Goal: Book appointment/travel/reservation

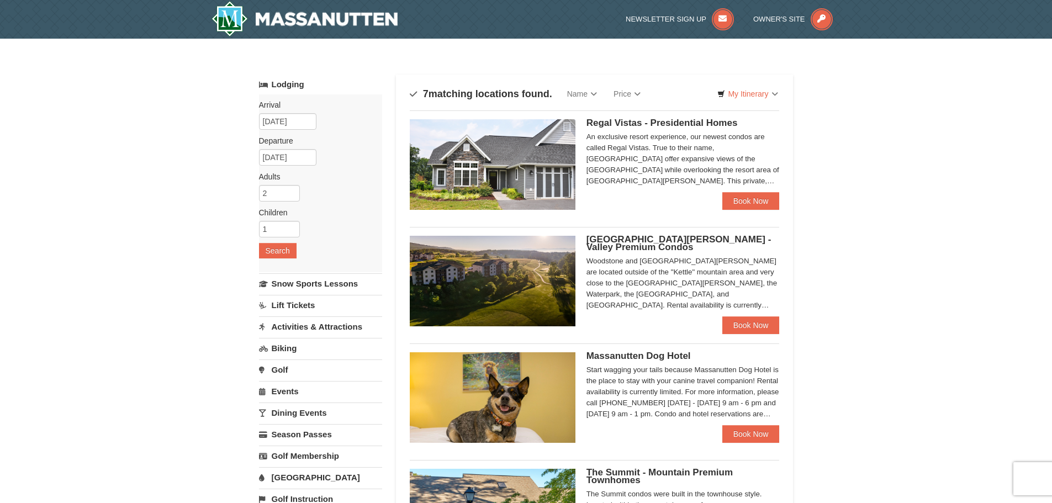
click at [506, 266] on img at bounding box center [493, 281] width 166 height 91
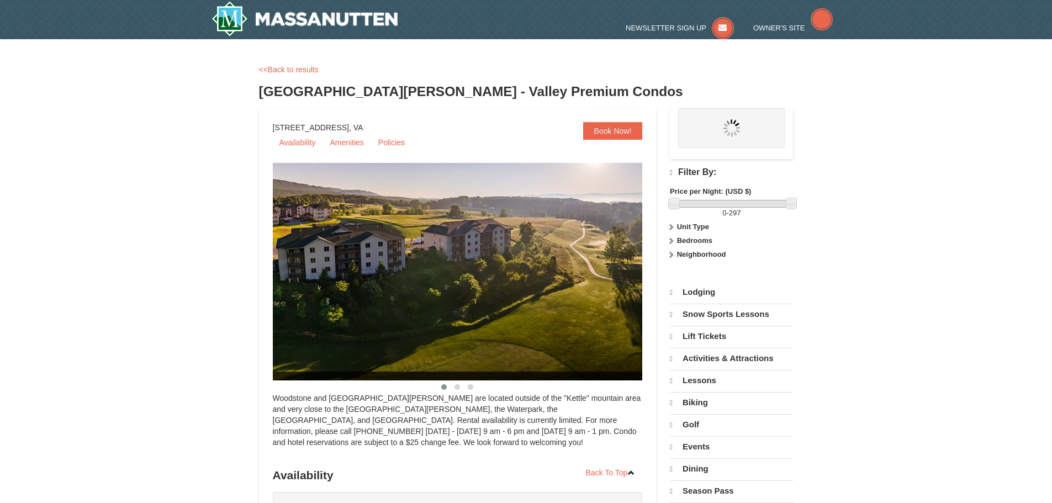
select select "9"
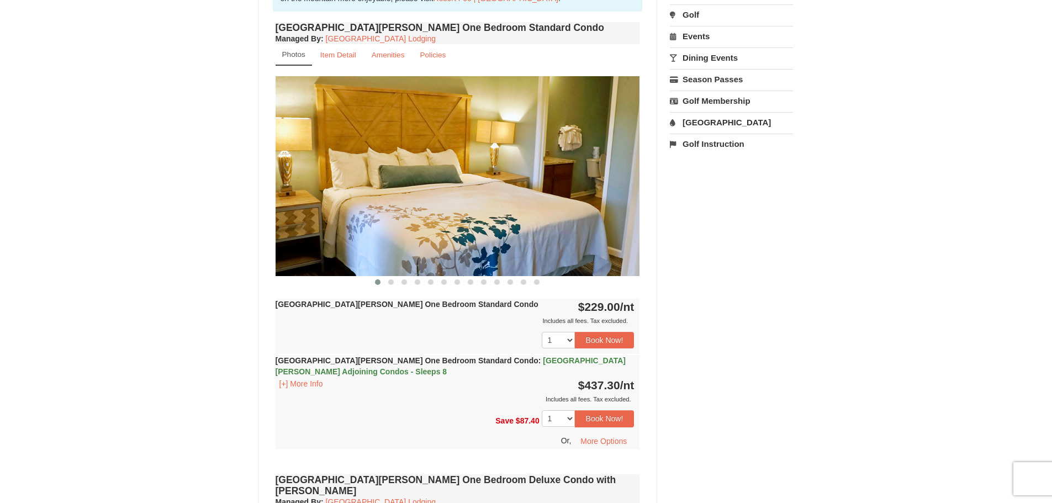
scroll to position [377, 0]
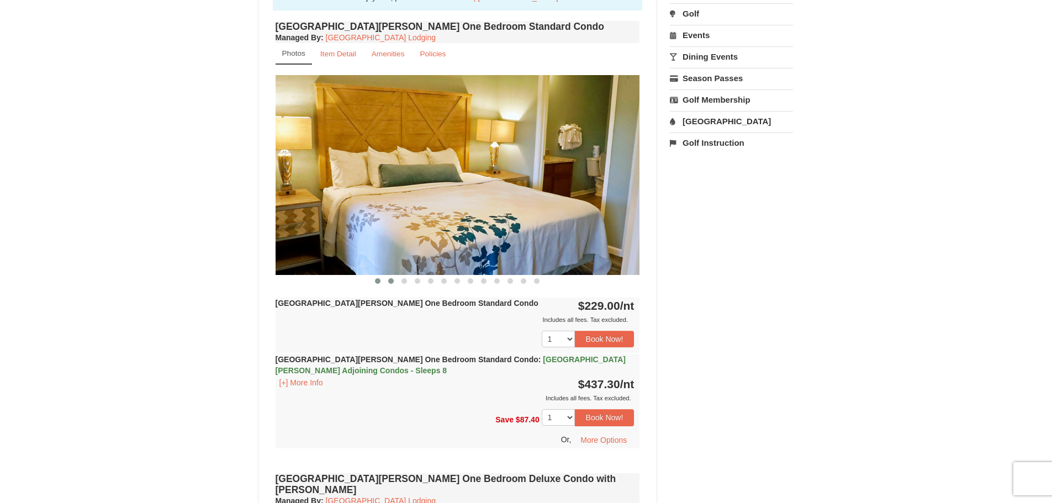
click at [389, 282] on span at bounding box center [391, 281] width 6 height 6
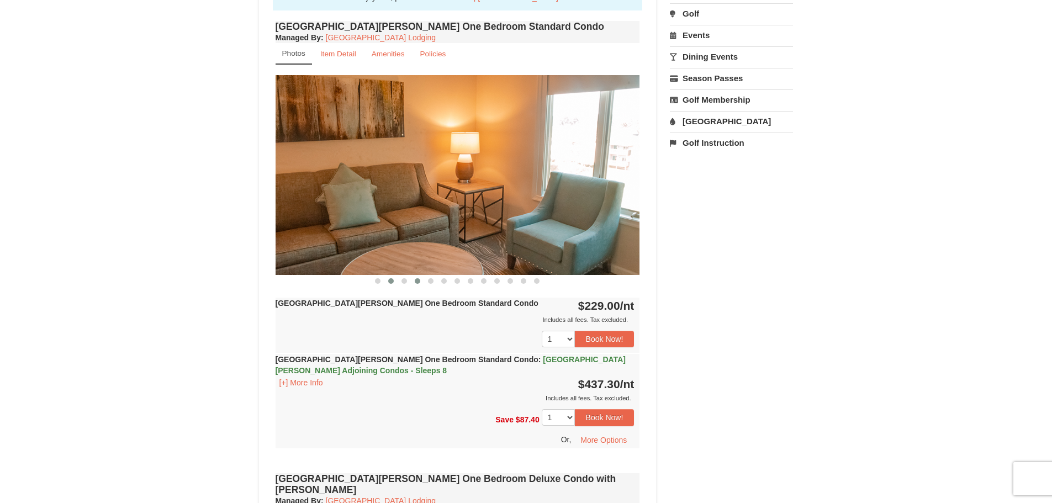
click at [417, 280] on span at bounding box center [418, 281] width 6 height 6
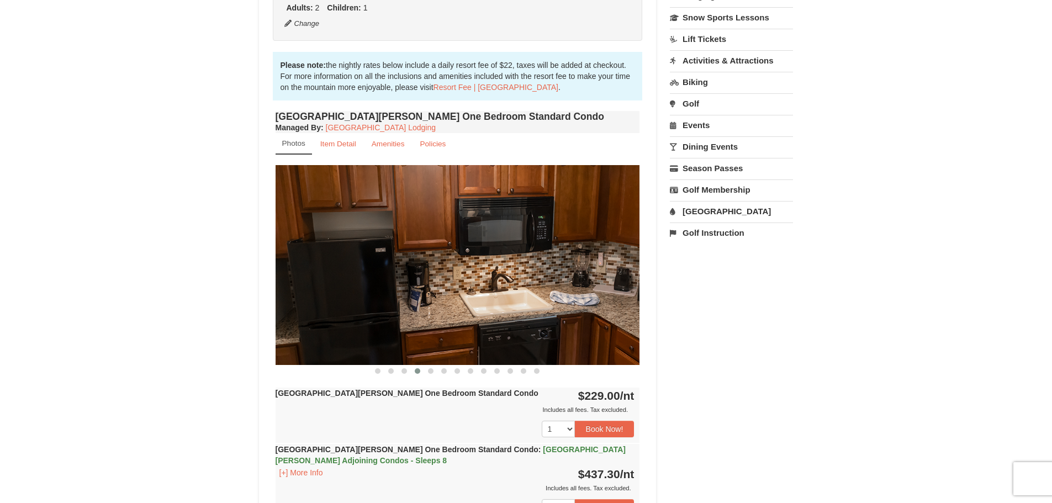
scroll to position [267, 0]
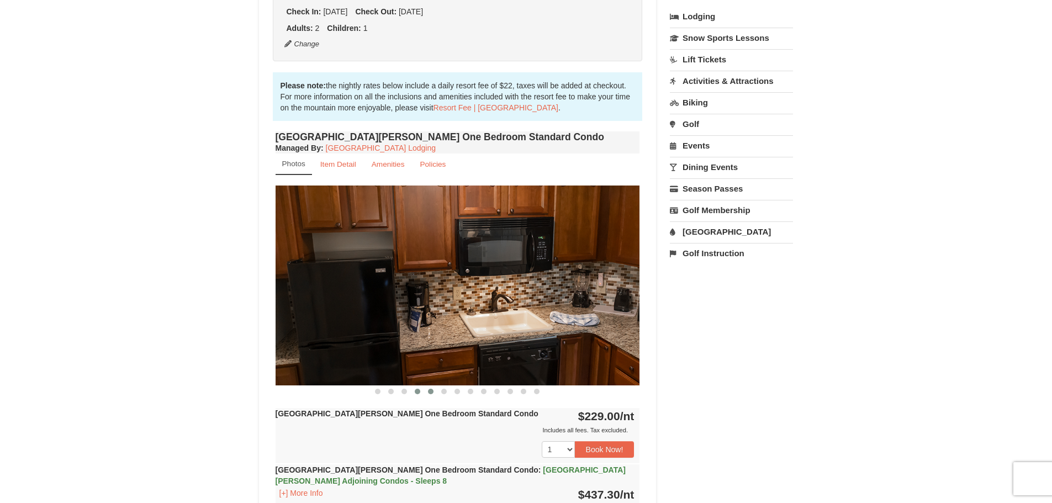
click at [430, 393] on span at bounding box center [431, 392] width 6 height 6
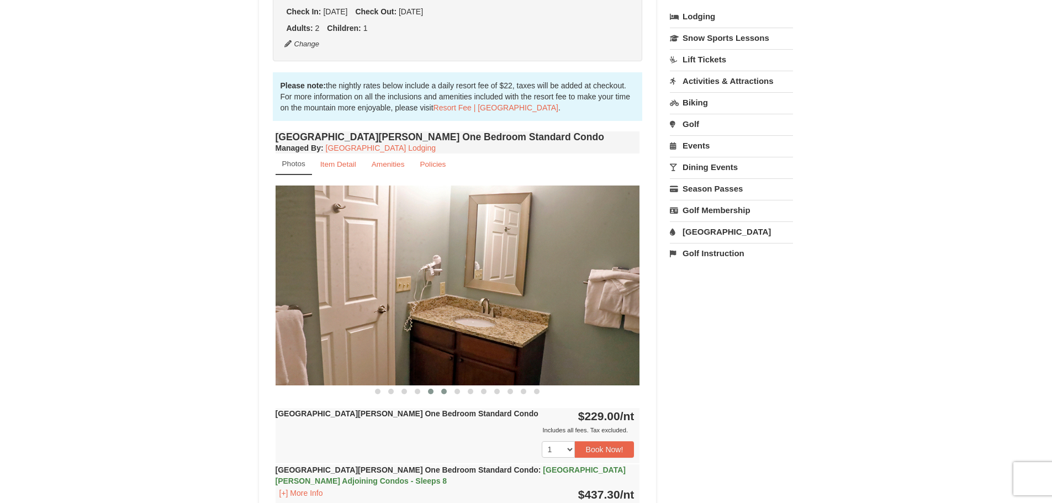
click at [444, 391] on span at bounding box center [444, 392] width 6 height 6
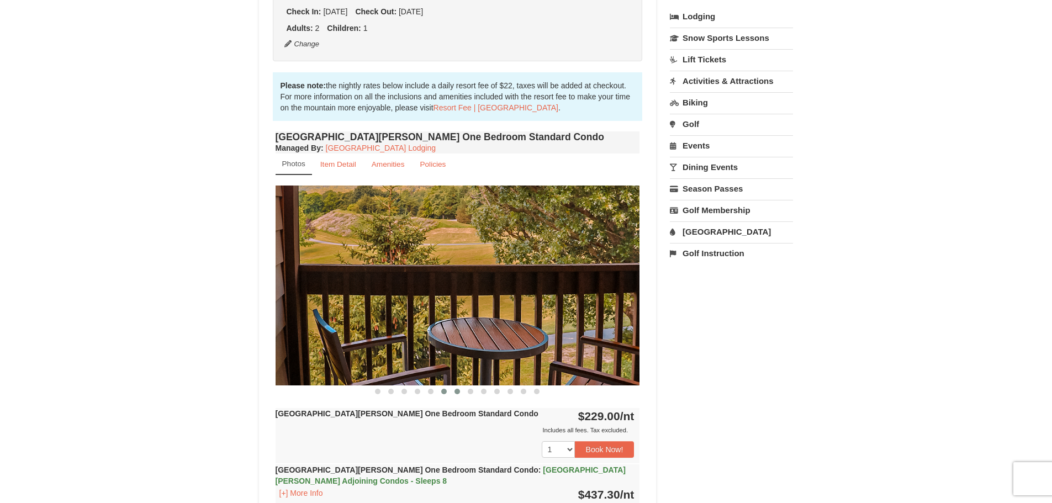
click at [455, 390] on span at bounding box center [457, 392] width 6 height 6
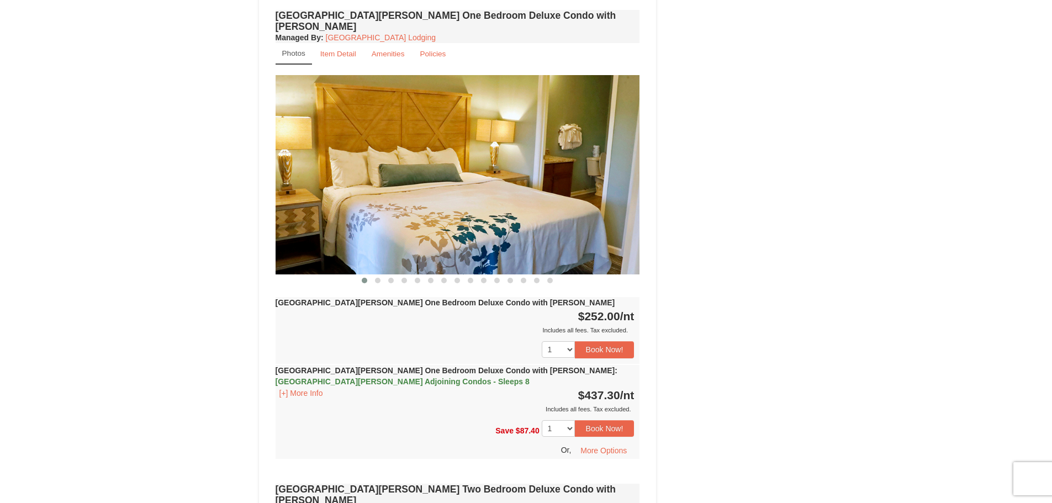
scroll to position [874, 0]
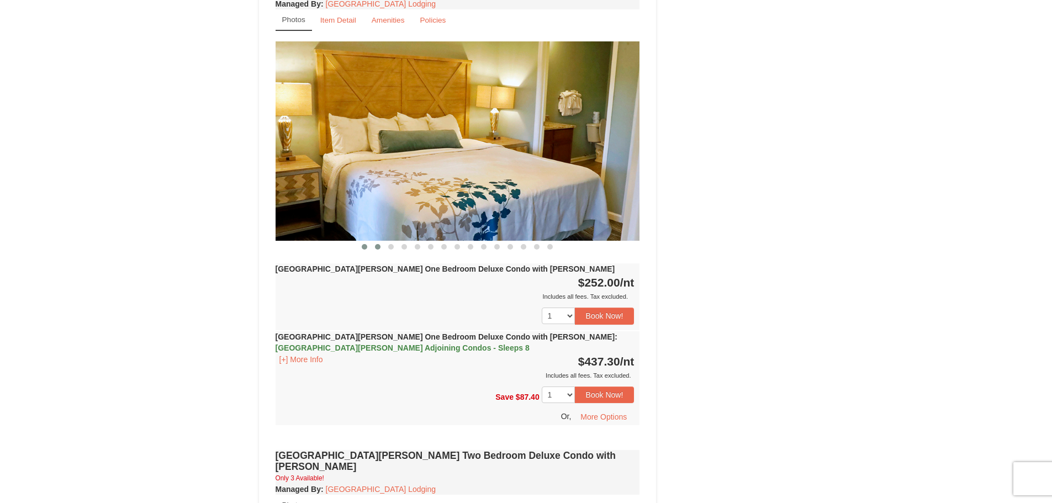
click at [377, 244] on span at bounding box center [378, 247] width 6 height 6
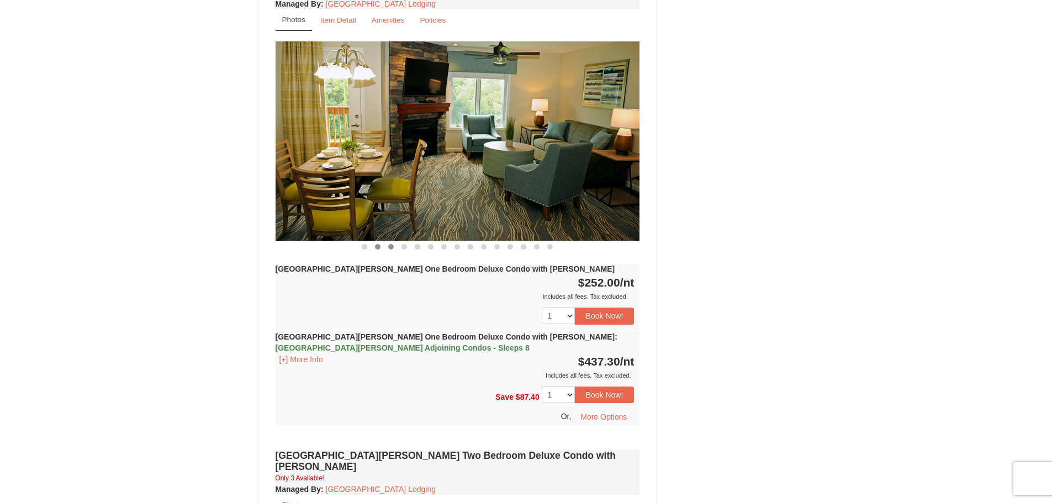
click at [391, 244] on span at bounding box center [391, 247] width 6 height 6
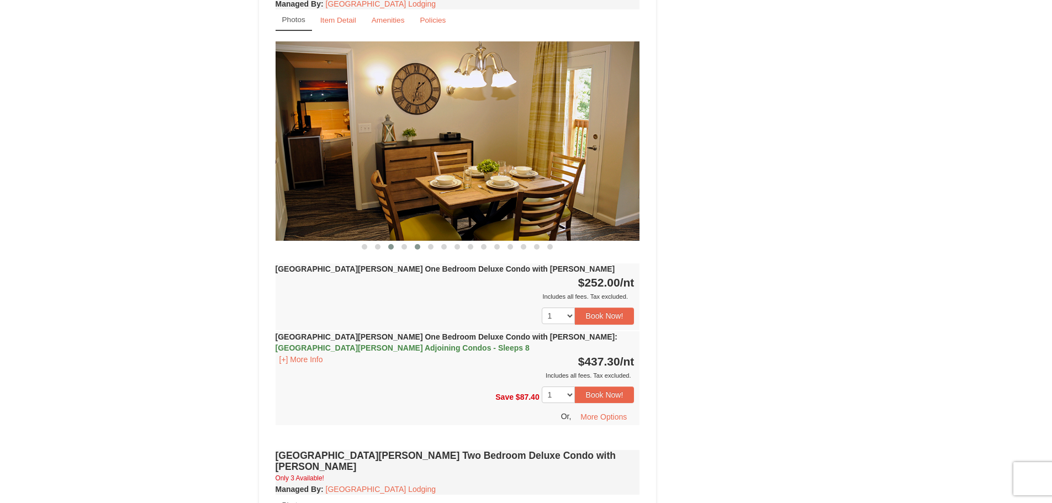
click at [420, 241] on button at bounding box center [417, 246] width 13 height 11
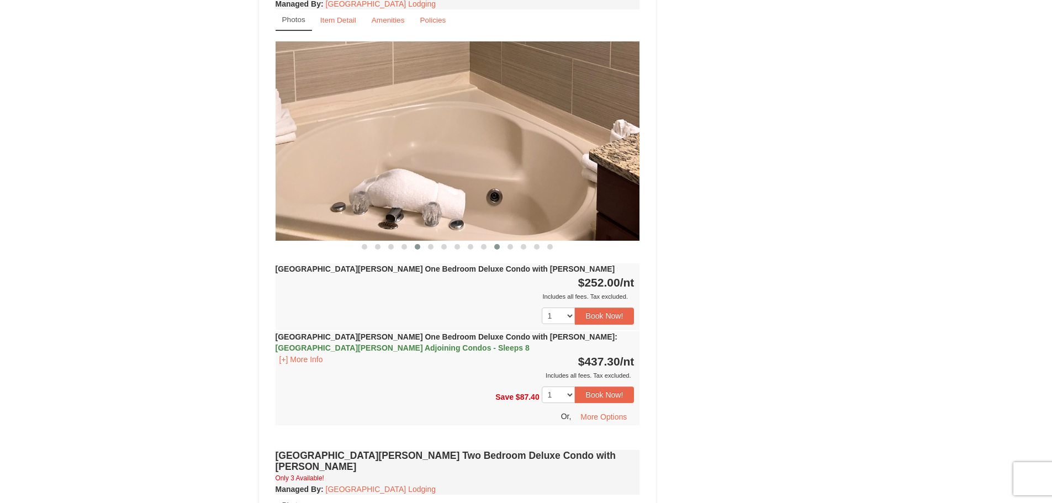
click at [496, 241] on button at bounding box center [496, 246] width 13 height 11
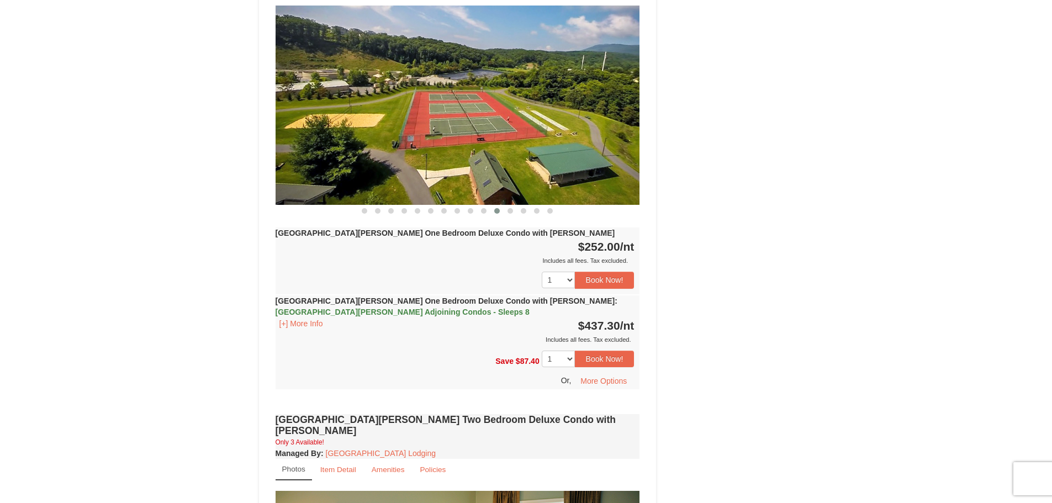
scroll to position [929, 0]
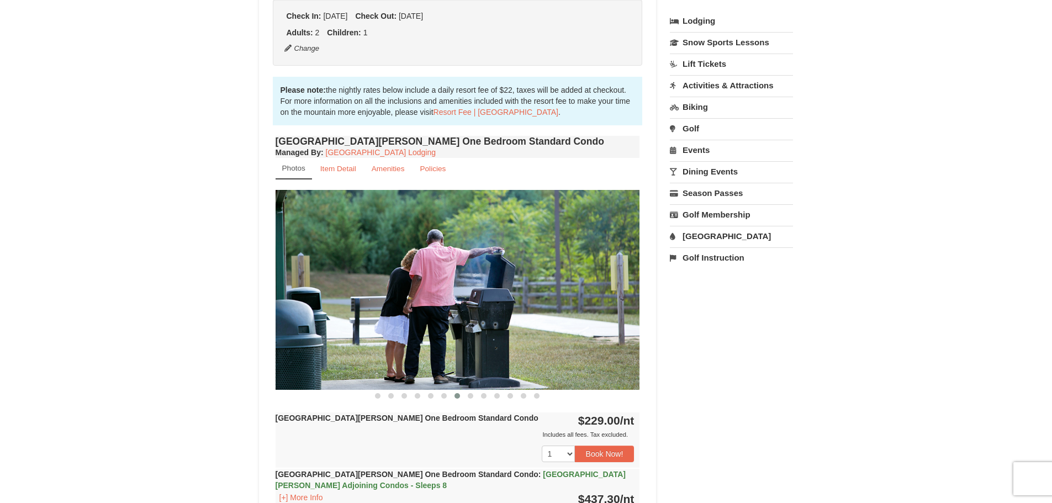
scroll to position [263, 0]
click at [346, 171] on small "Item Detail" at bounding box center [338, 168] width 36 height 8
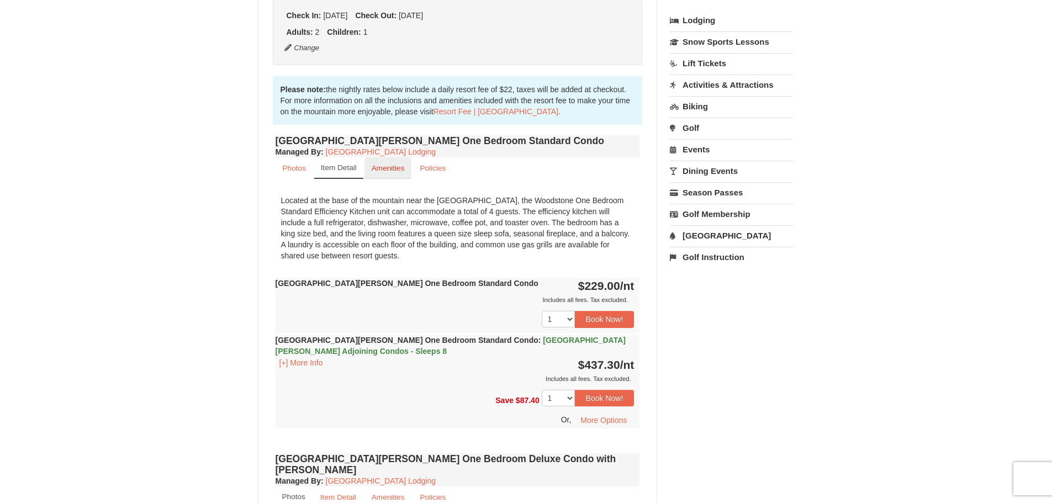
click at [374, 169] on small "Amenities" at bounding box center [388, 168] width 33 height 8
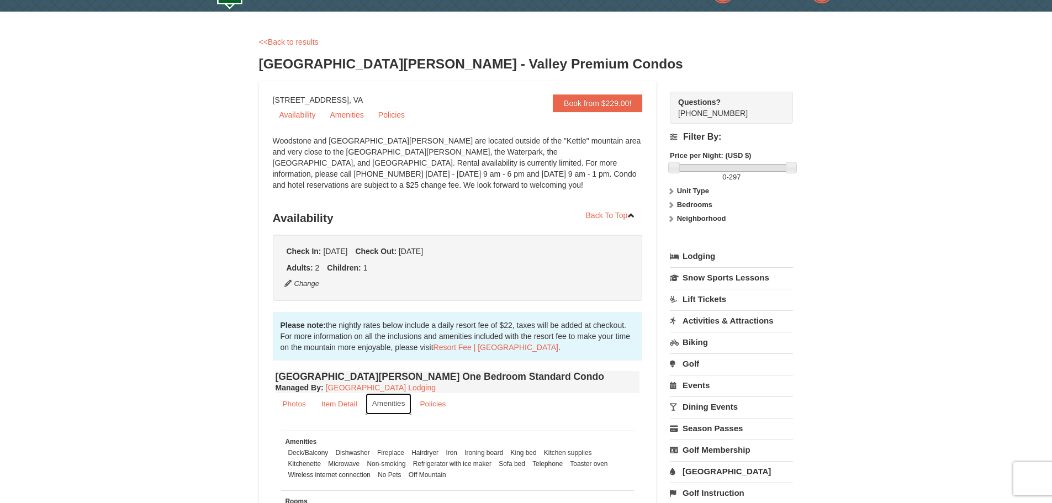
scroll to position [0, 0]
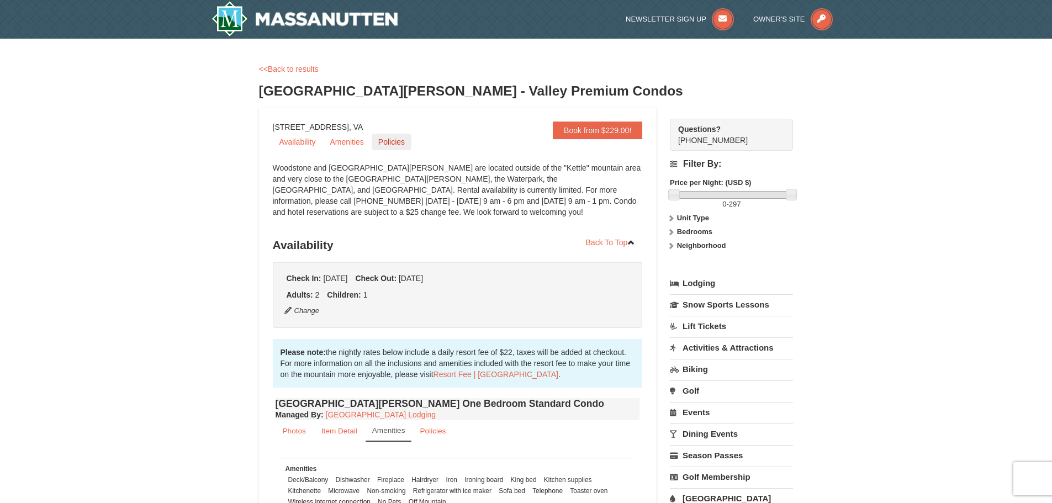
click at [391, 143] on link "Policies" at bounding box center [392, 142] width 40 height 17
click at [332, 9] on img at bounding box center [304, 18] width 187 height 35
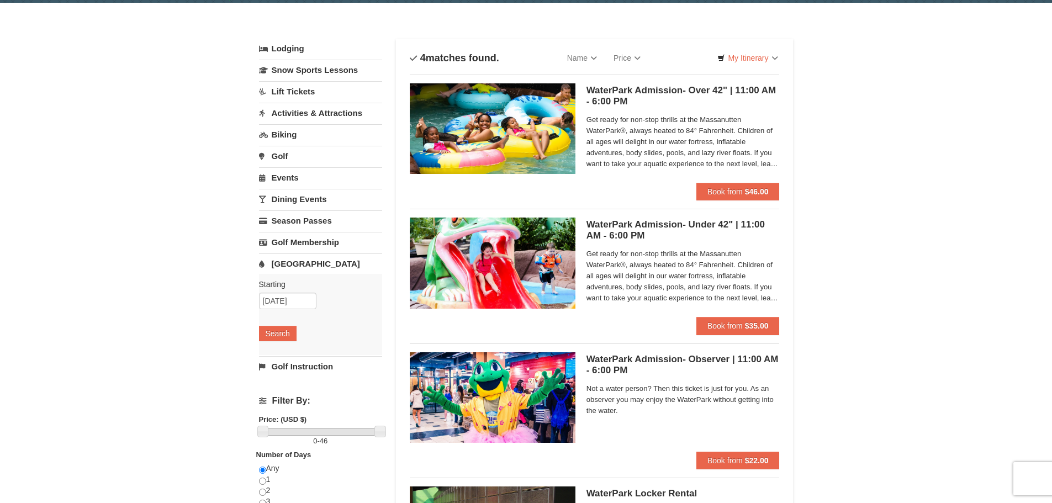
scroll to position [110, 0]
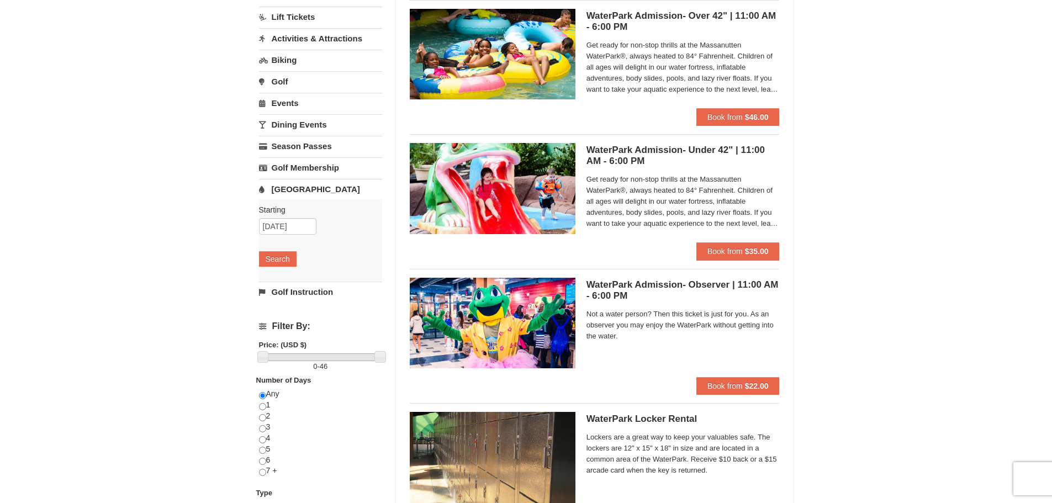
click at [747, 215] on span "Get ready for non-stop thrills at the Massanutten WaterPark®, always heated to …" at bounding box center [682, 201] width 193 height 55
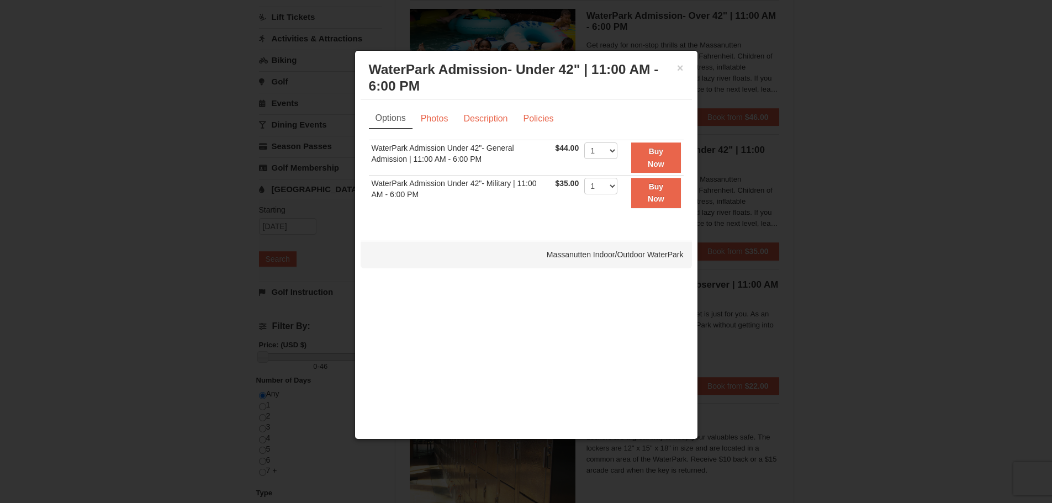
click at [852, 243] on div at bounding box center [526, 251] width 1052 height 503
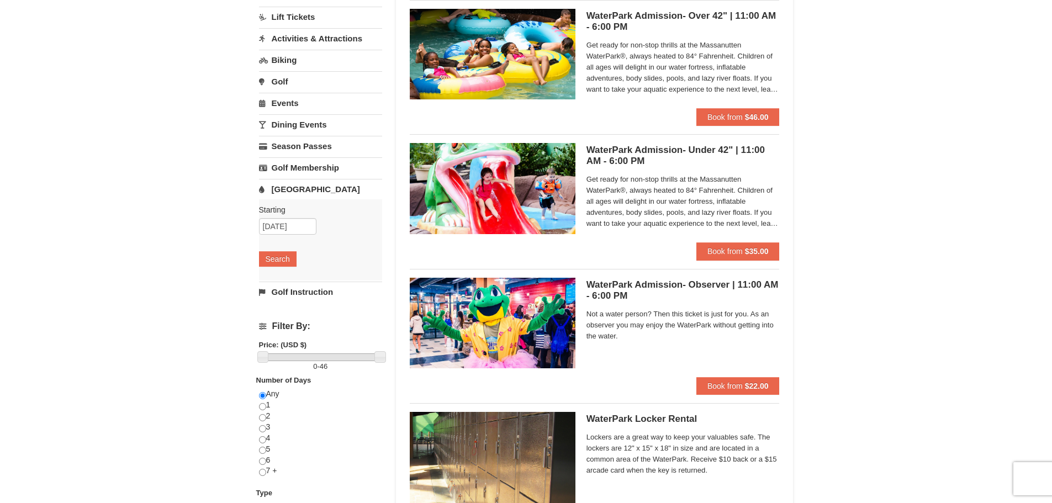
click at [720, 170] on div "WaterPark Admission- Under 42" | 11:00 AM - 6:00 PM Massanutten Indoor/Outdoor …" at bounding box center [682, 192] width 193 height 99
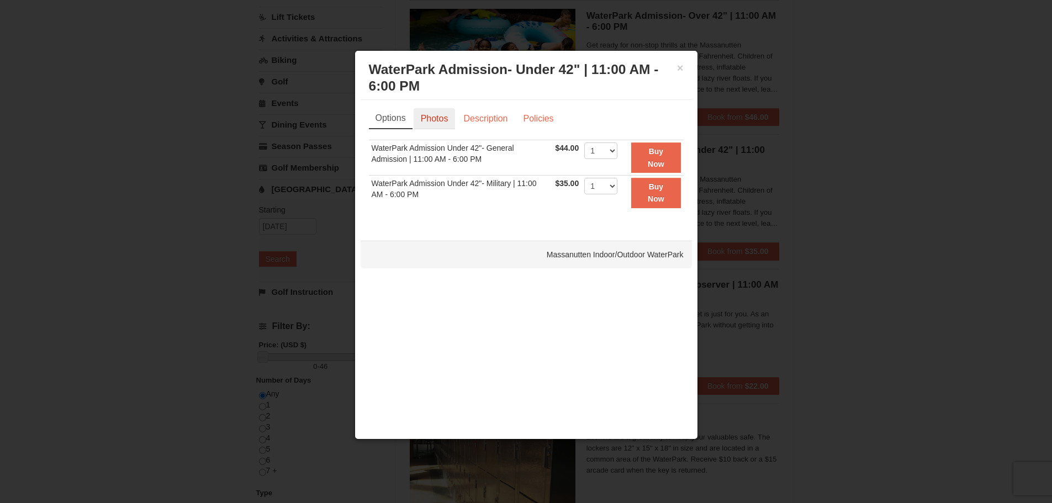
click at [438, 120] on link "Photos" at bounding box center [434, 118] width 42 height 21
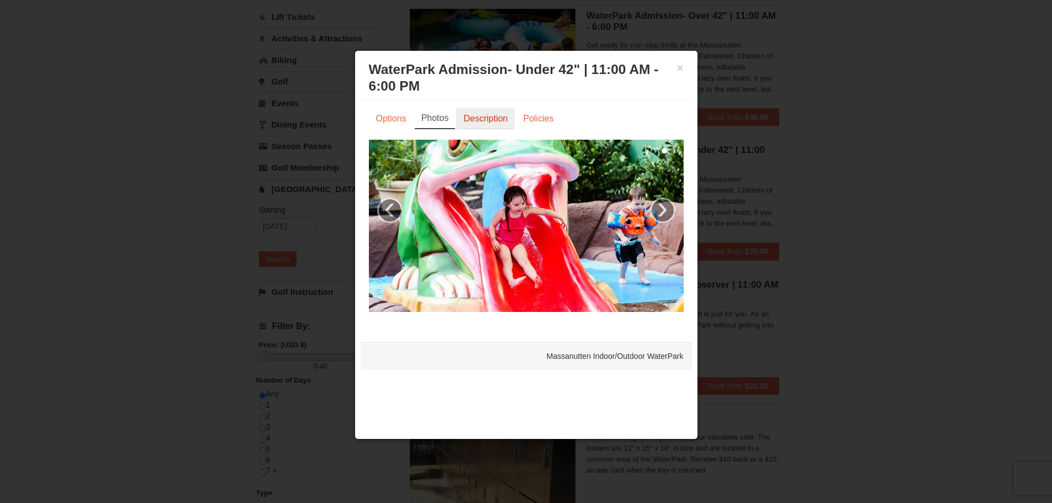
click at [478, 119] on link "Description" at bounding box center [485, 118] width 59 height 21
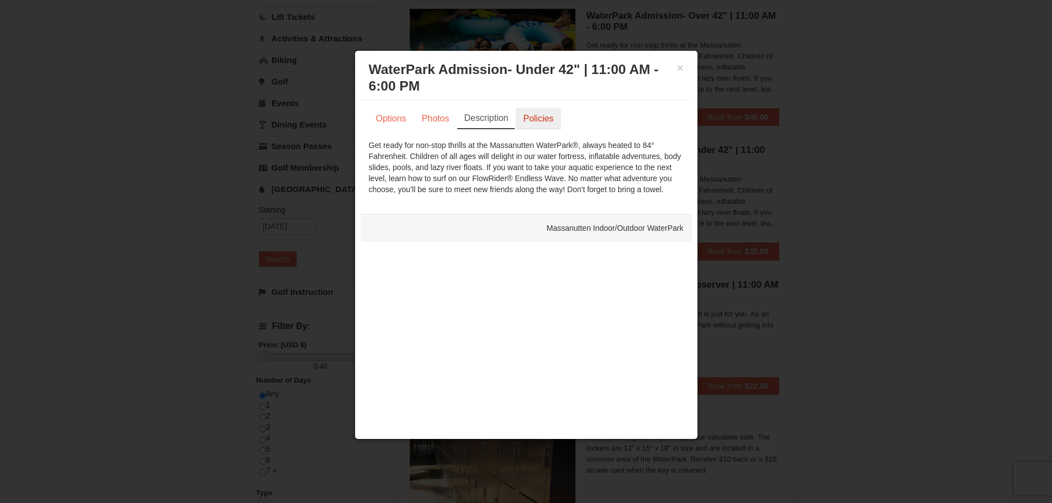
click at [526, 122] on link "Policies" at bounding box center [538, 118] width 45 height 21
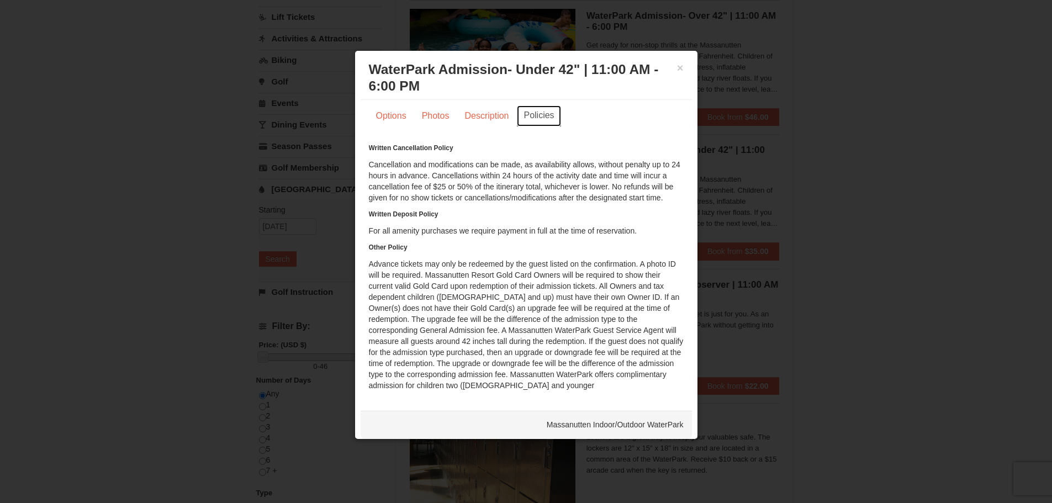
scroll to position [0, 0]
click at [884, 158] on div at bounding box center [526, 251] width 1052 height 503
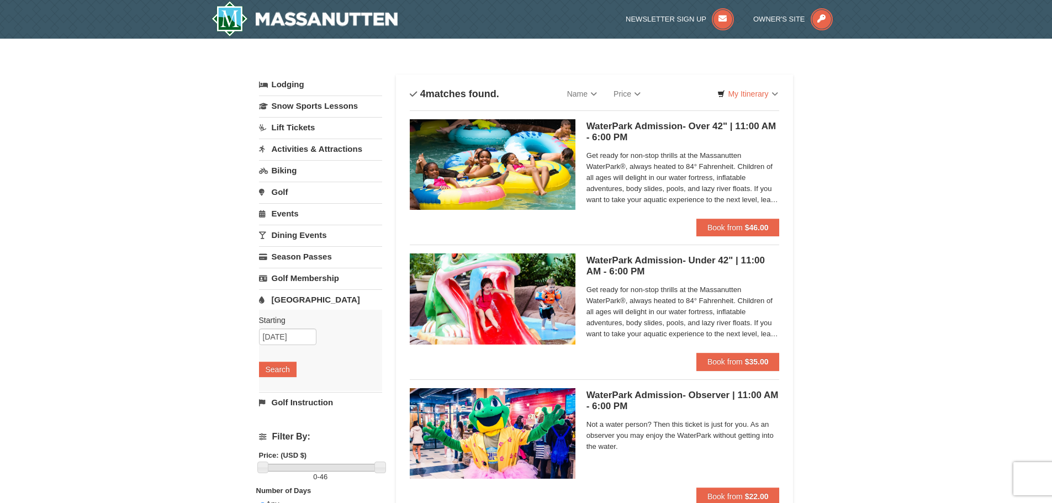
click at [296, 192] on link "Golf" at bounding box center [320, 192] width 123 height 20
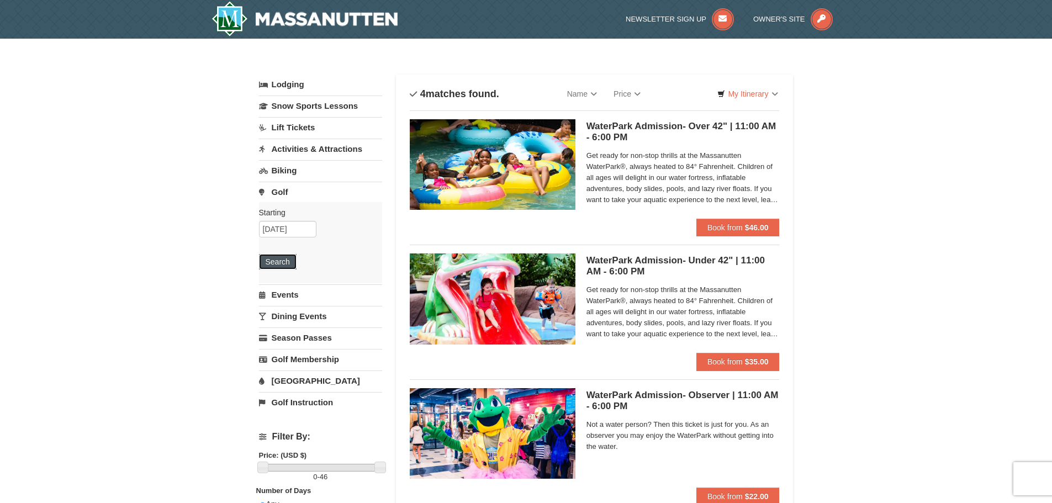
click at [275, 265] on button "Search" at bounding box center [278, 261] width 38 height 15
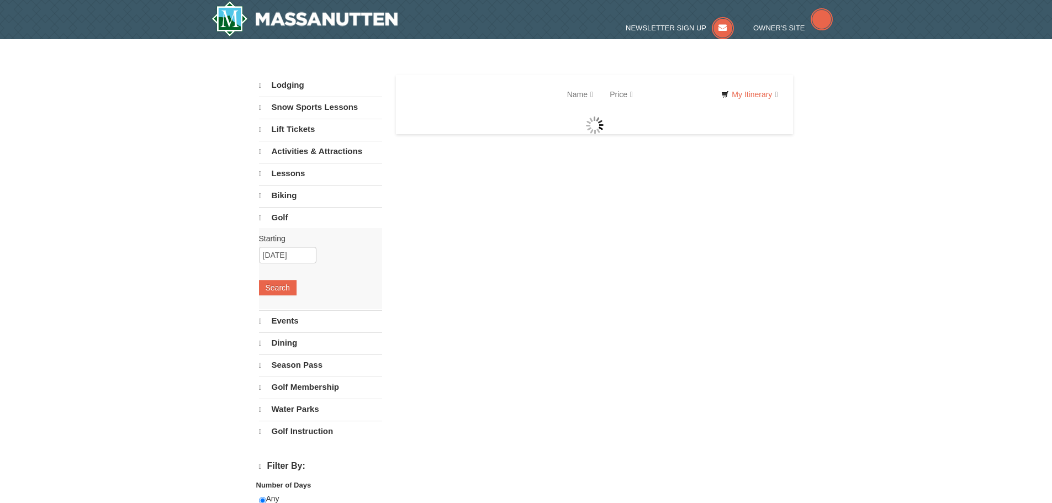
select select "9"
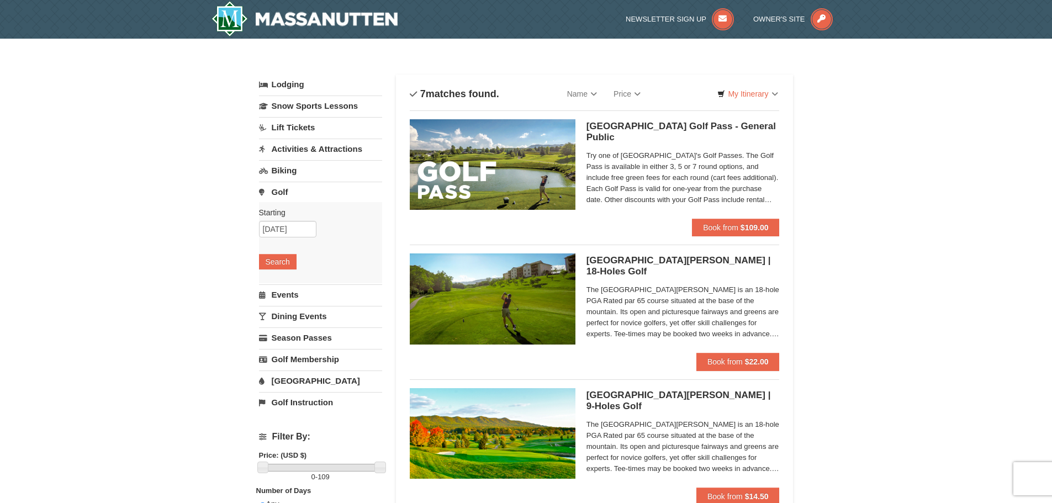
click at [302, 151] on link "Activities & Attractions" at bounding box center [320, 149] width 123 height 20
click at [277, 214] on button "Search" at bounding box center [278, 218] width 38 height 15
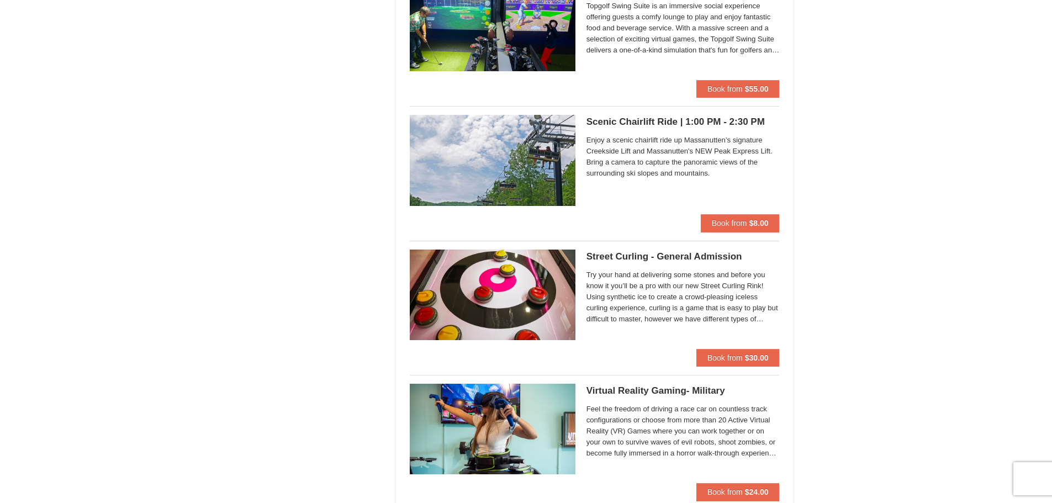
scroll to position [1932, 0]
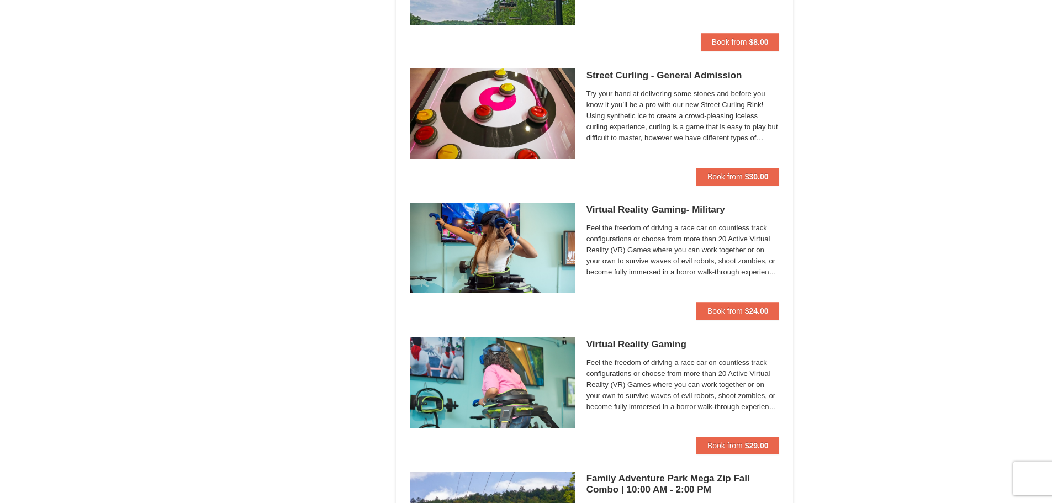
click at [681, 76] on h5 "Street Curling - General Admission Massanutten Street Curling" at bounding box center [682, 75] width 193 height 11
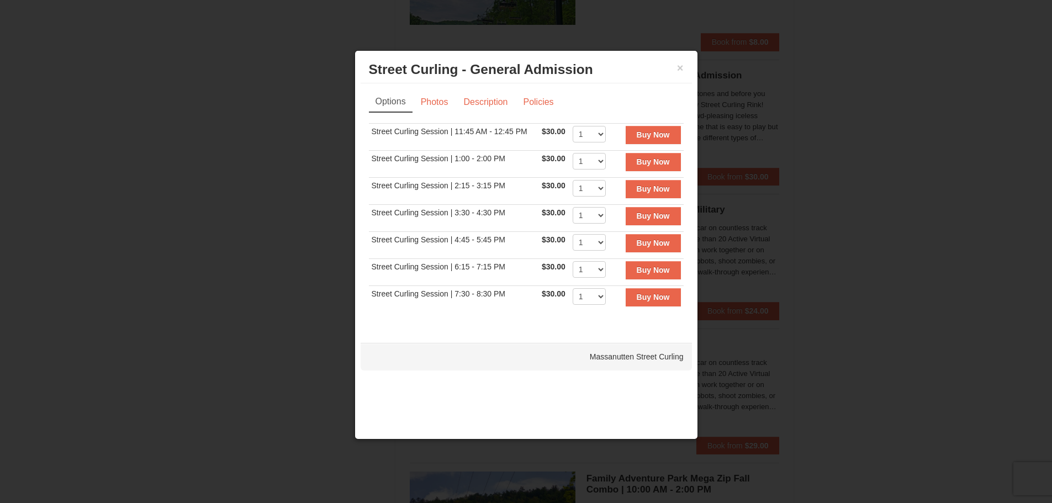
click at [882, 268] on div at bounding box center [526, 251] width 1052 height 503
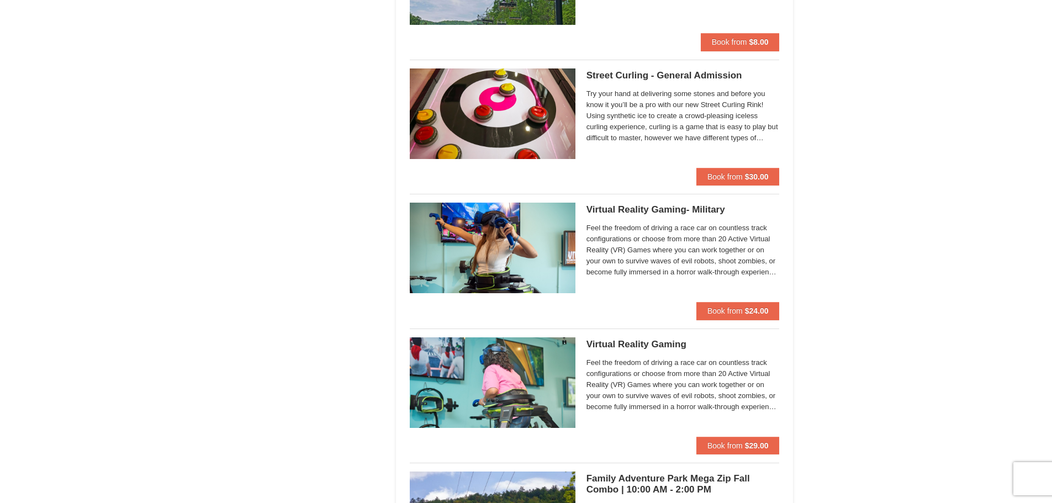
click at [621, 73] on h5 "Street Curling - General Admission Massanutten Street Curling" at bounding box center [682, 75] width 193 height 11
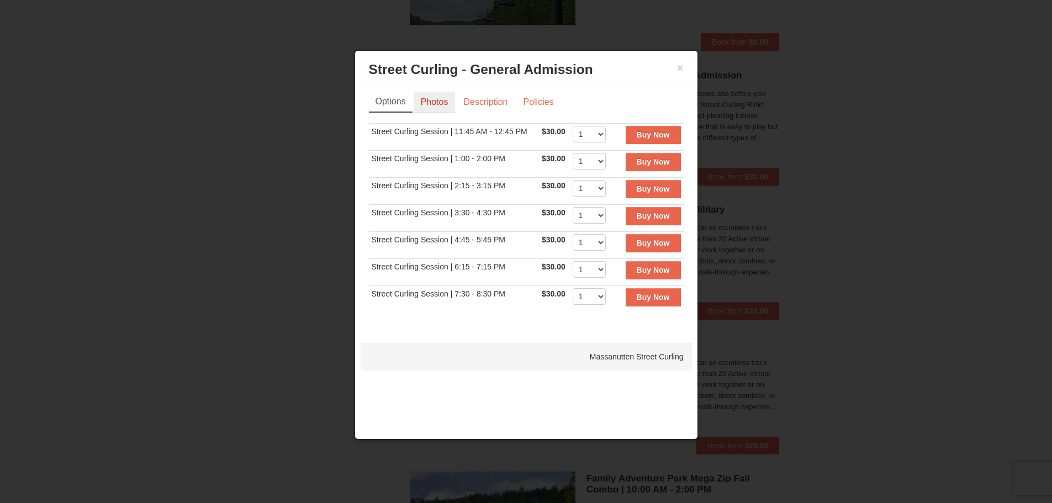
click at [435, 96] on link "Photos" at bounding box center [434, 102] width 42 height 21
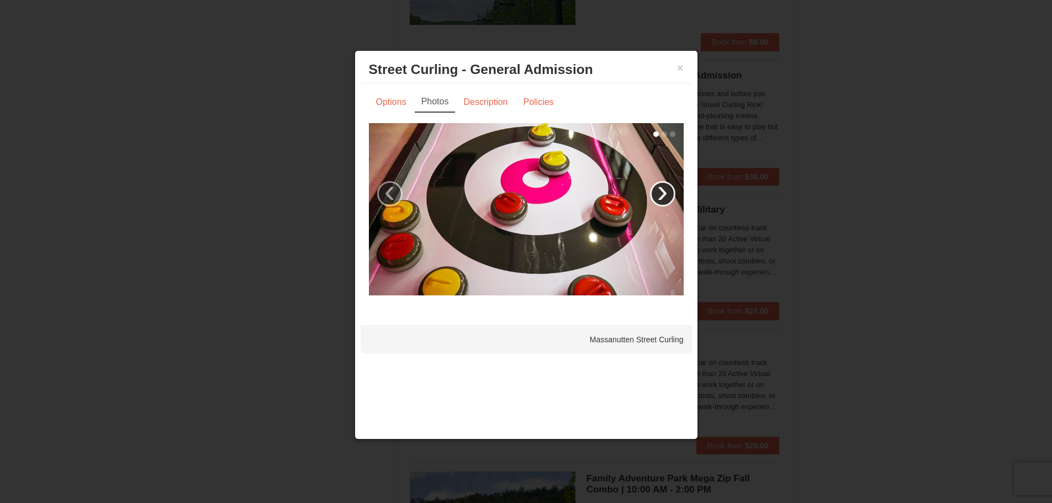
click at [660, 192] on link "›" at bounding box center [662, 193] width 25 height 25
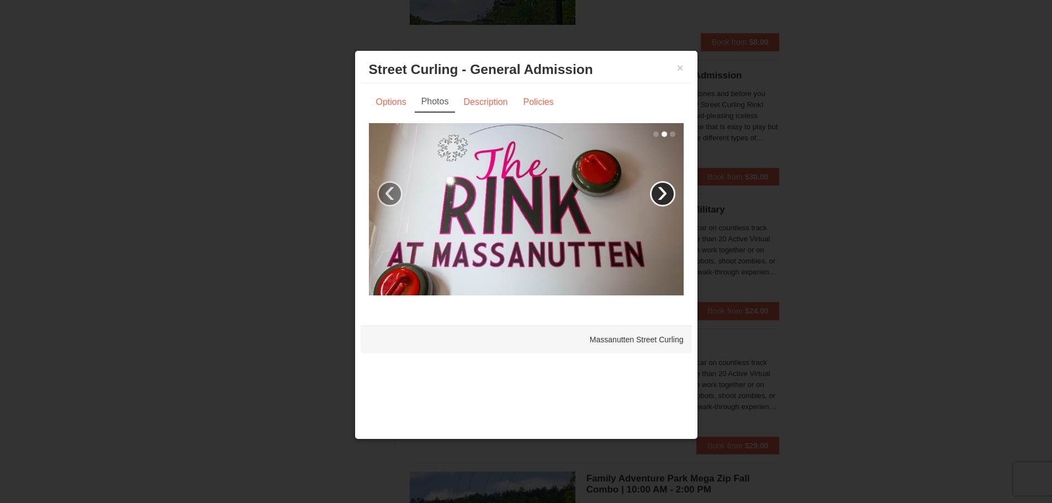
click at [660, 192] on link "›" at bounding box center [662, 193] width 25 height 25
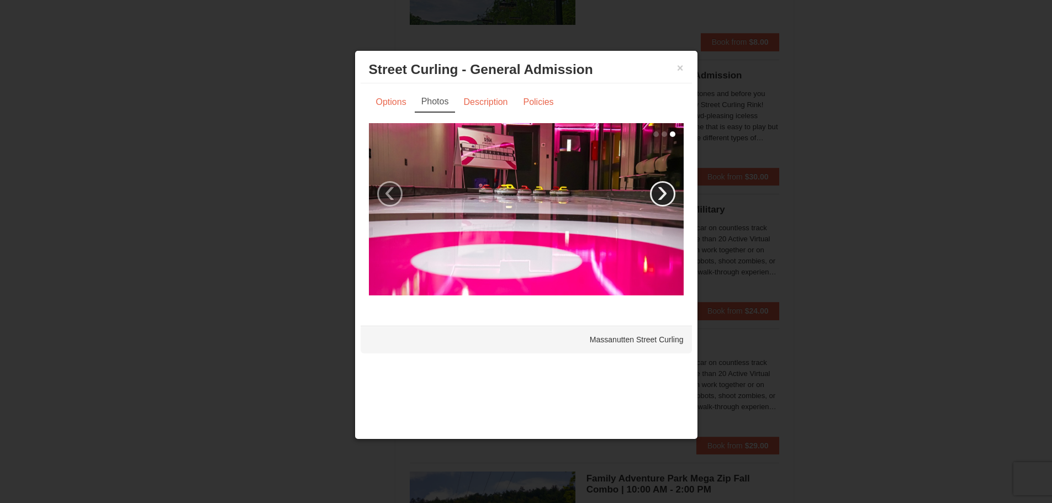
click at [660, 192] on link "›" at bounding box center [662, 193] width 25 height 25
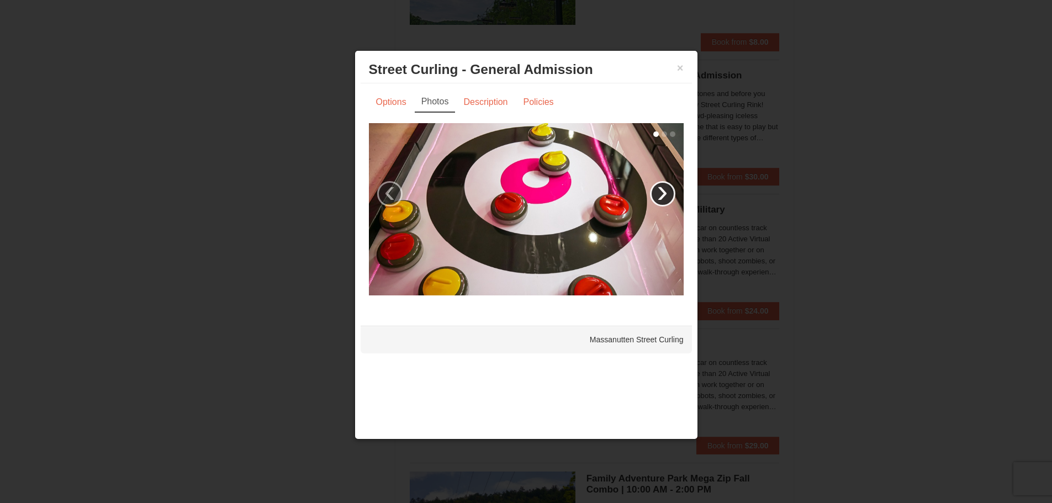
click at [660, 192] on link "›" at bounding box center [662, 193] width 25 height 25
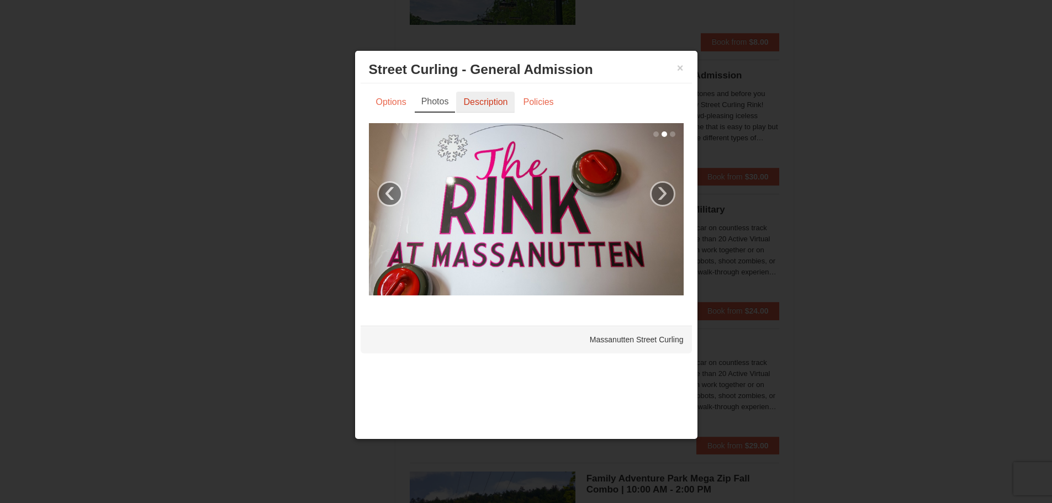
click at [486, 104] on link "Description" at bounding box center [485, 102] width 59 height 21
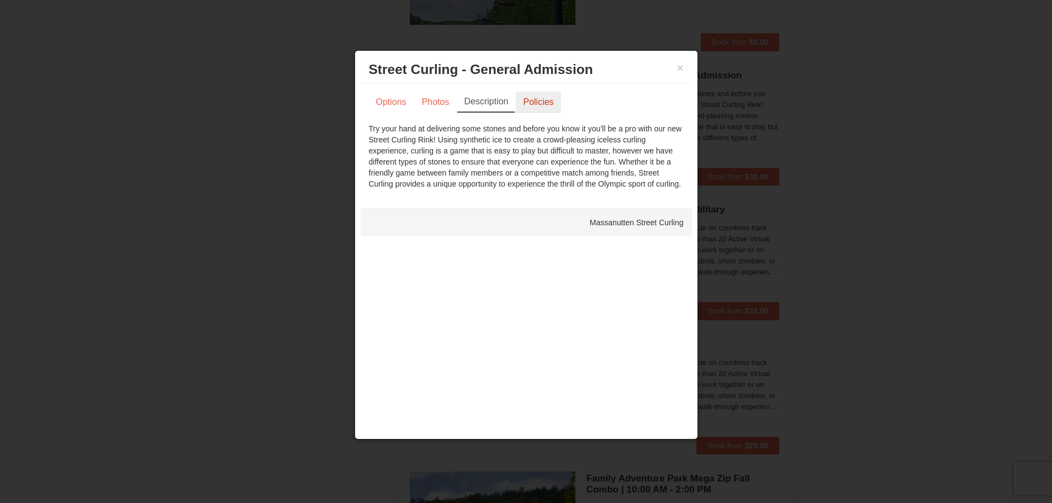
click at [532, 103] on link "Policies" at bounding box center [538, 102] width 45 height 21
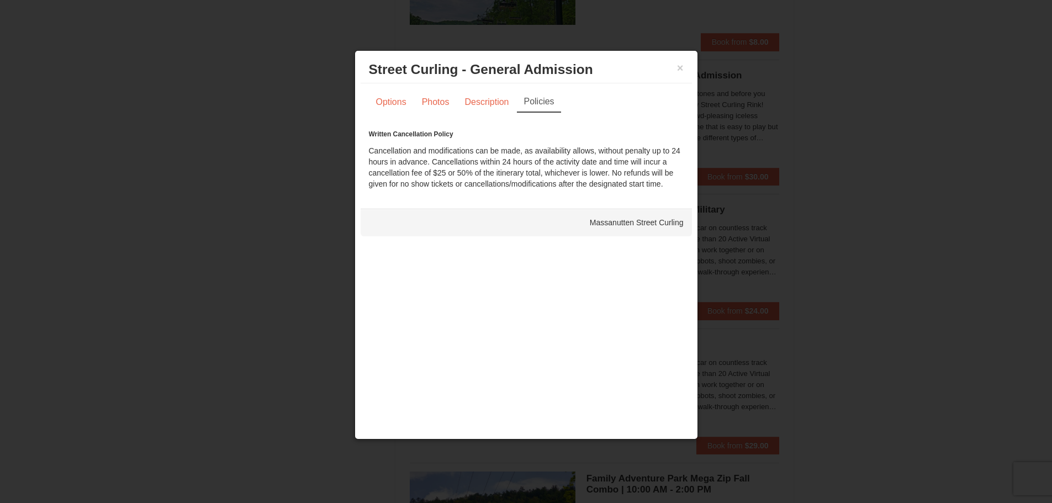
click at [857, 154] on div at bounding box center [526, 251] width 1052 height 503
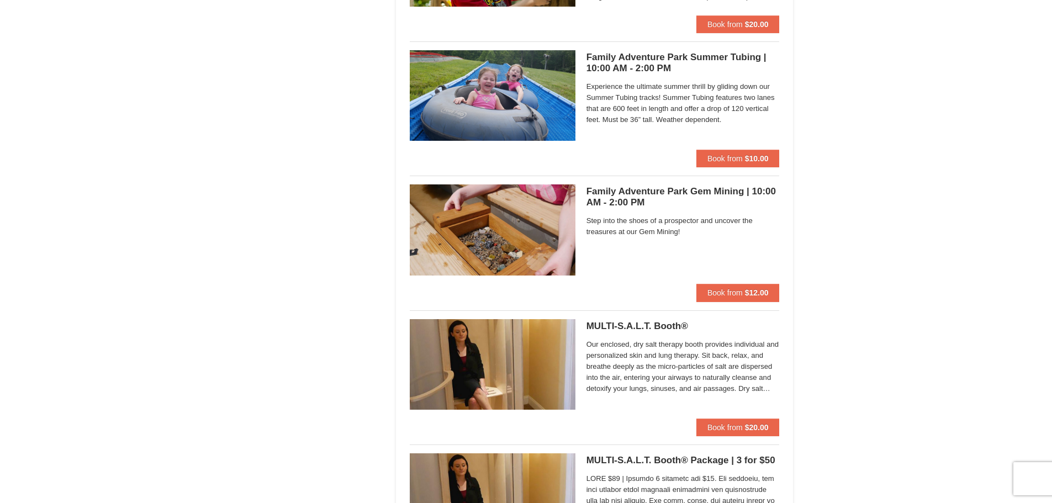
scroll to position [3036, 0]
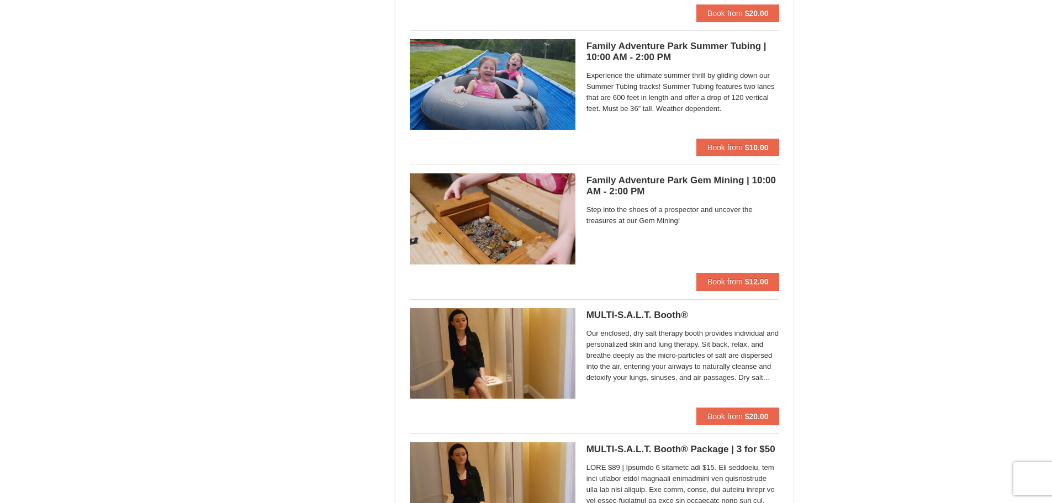
click at [662, 178] on h5 "Family Adventure Park Gem Mining | 10:00 AM - 2:00 PM Massanutten Family Advent…" at bounding box center [682, 186] width 193 height 22
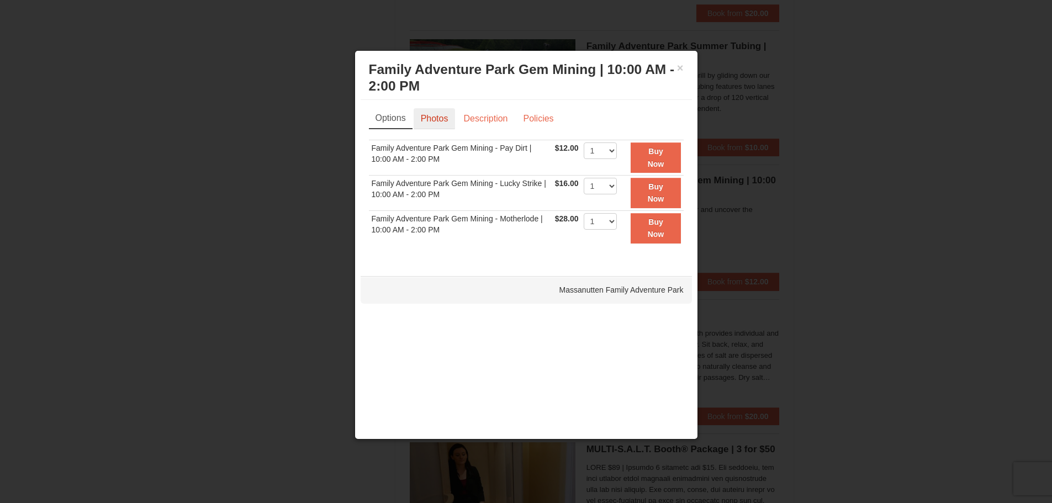
click at [433, 119] on link "Photos" at bounding box center [434, 118] width 42 height 21
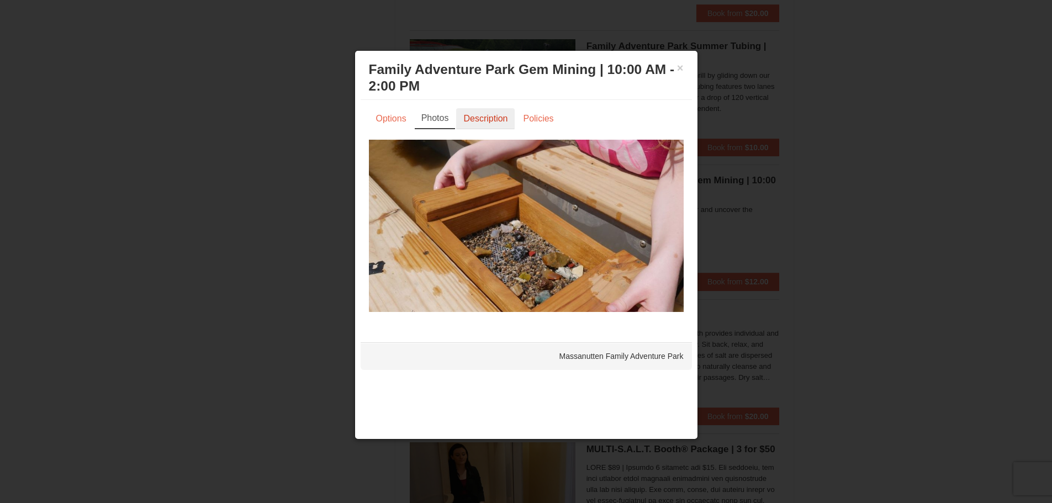
click at [470, 123] on link "Description" at bounding box center [485, 118] width 59 height 21
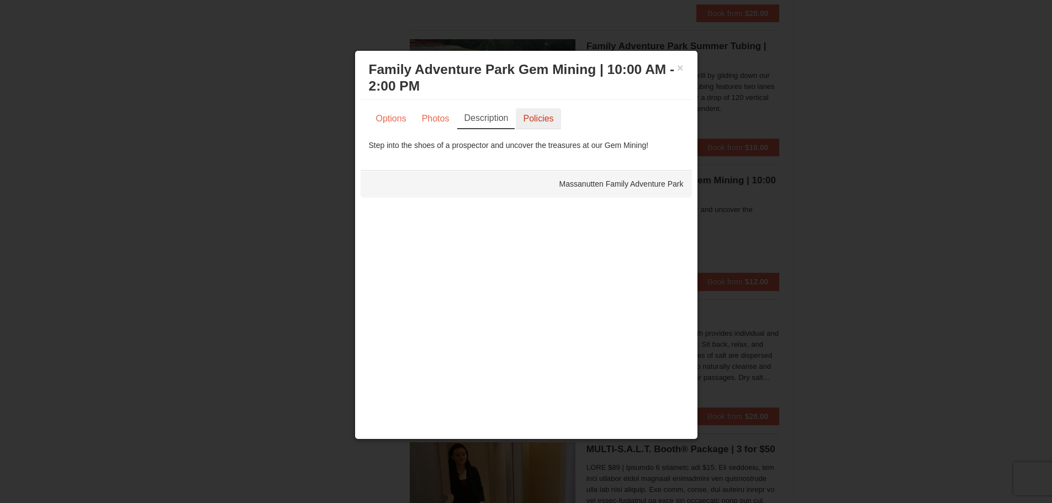
click at [541, 114] on link "Policies" at bounding box center [538, 118] width 45 height 21
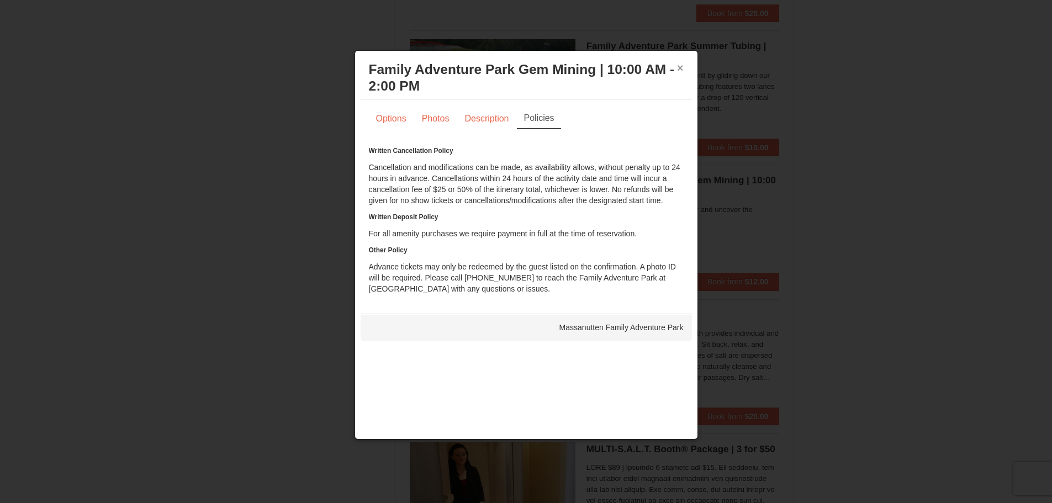
click at [681, 71] on button "×" at bounding box center [680, 67] width 7 height 11
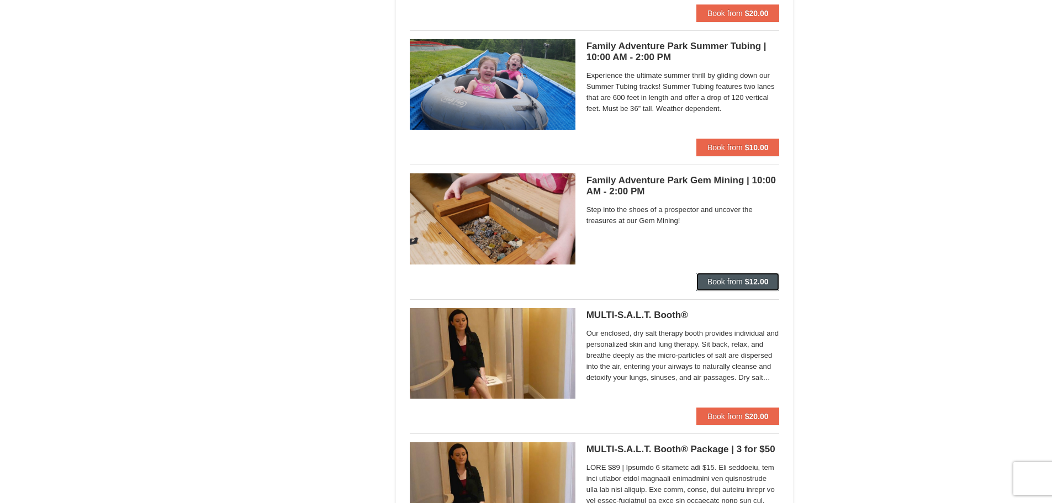
click at [733, 280] on span "Book from" at bounding box center [724, 281] width 35 height 9
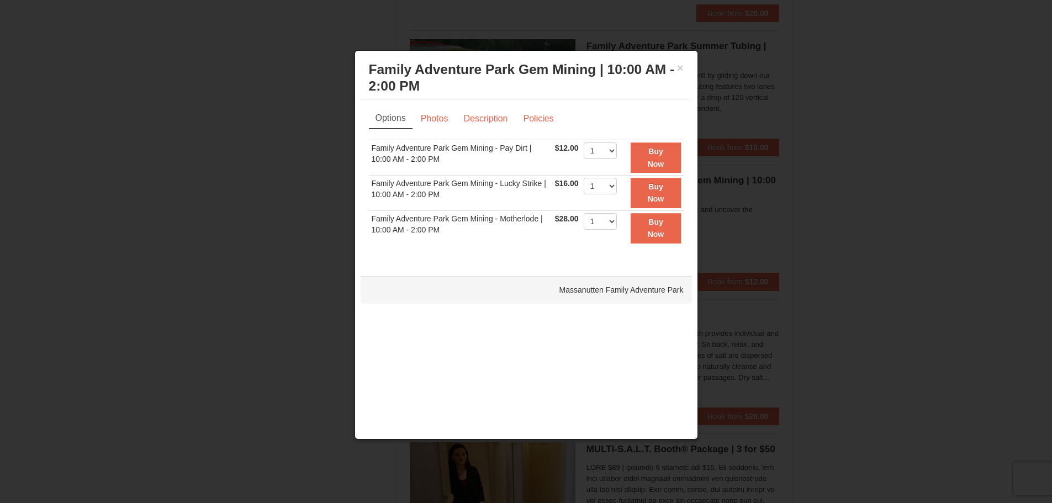
click at [897, 293] on div at bounding box center [526, 251] width 1052 height 503
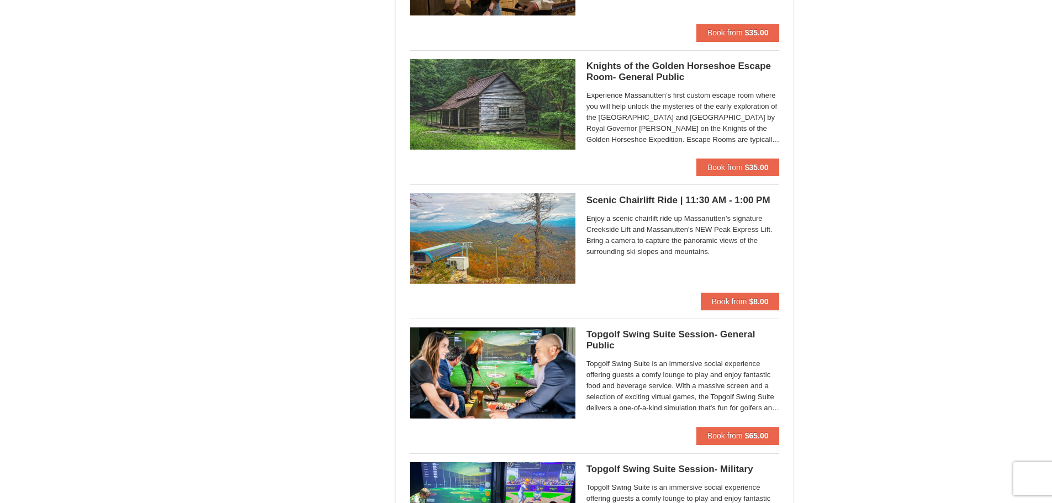
scroll to position [1325, 0]
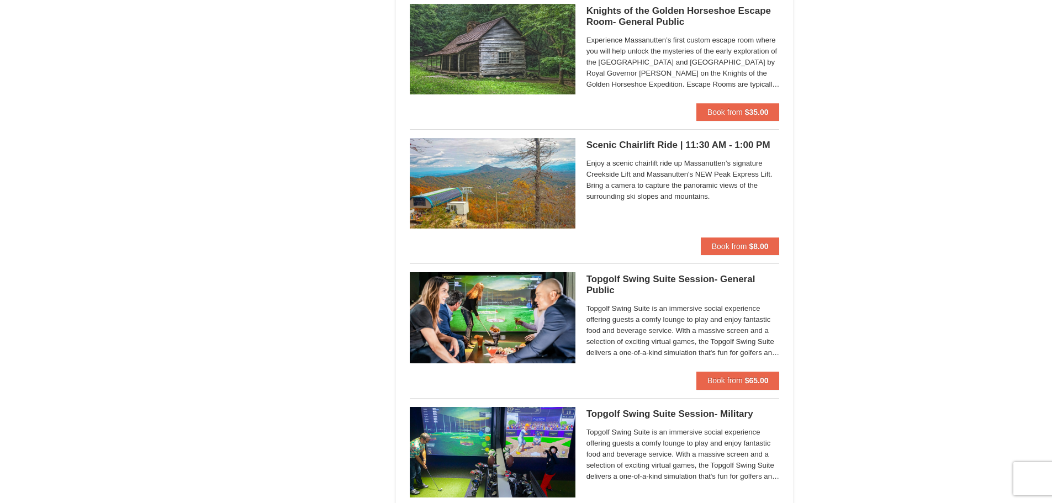
click at [698, 276] on h5 "Topgolf Swing Suite Session- General Public Perfect Break" at bounding box center [682, 285] width 193 height 22
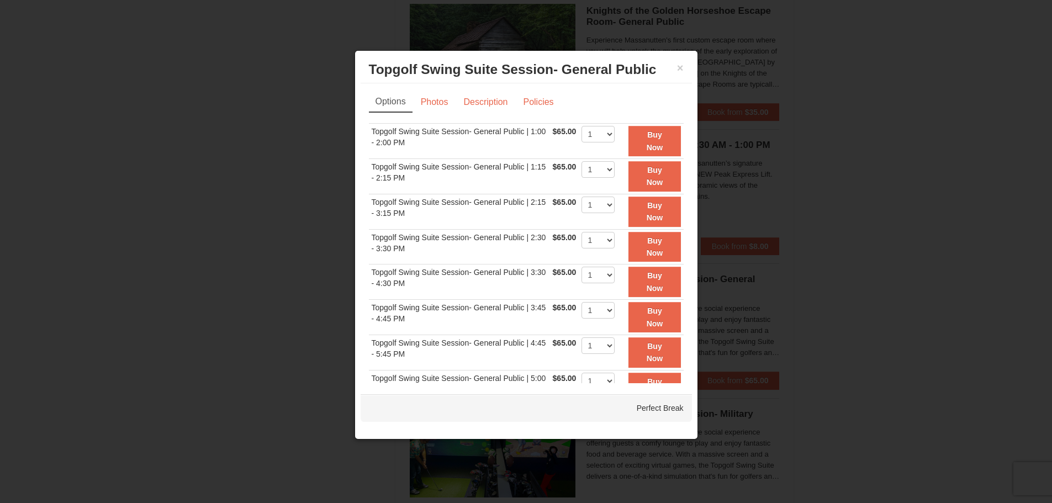
click at [961, 332] on div at bounding box center [526, 251] width 1052 height 503
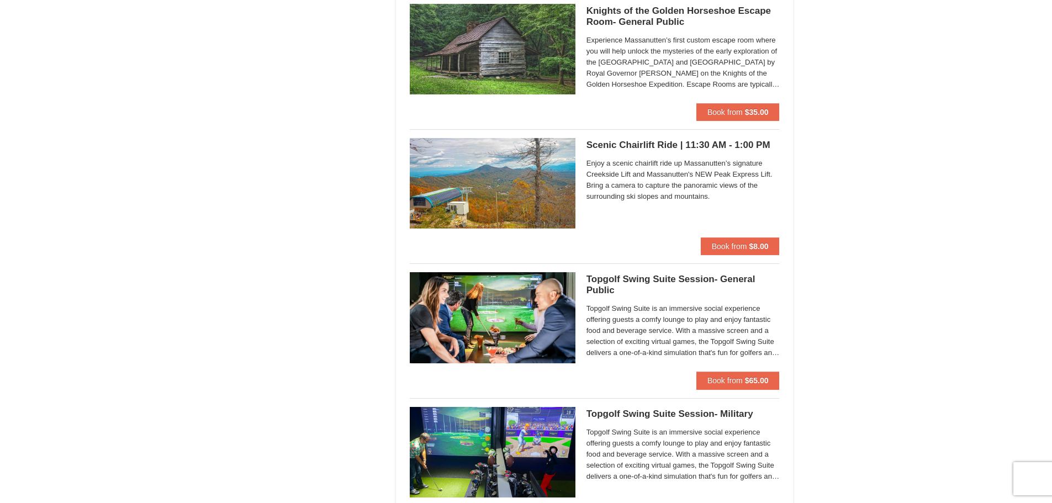
click at [536, 442] on img at bounding box center [493, 452] width 166 height 91
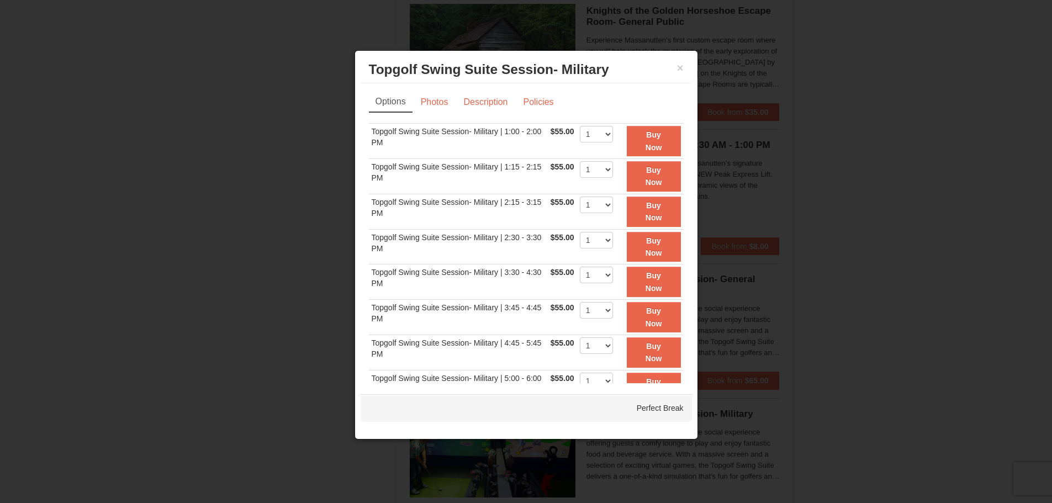
click at [910, 295] on div at bounding box center [526, 251] width 1052 height 503
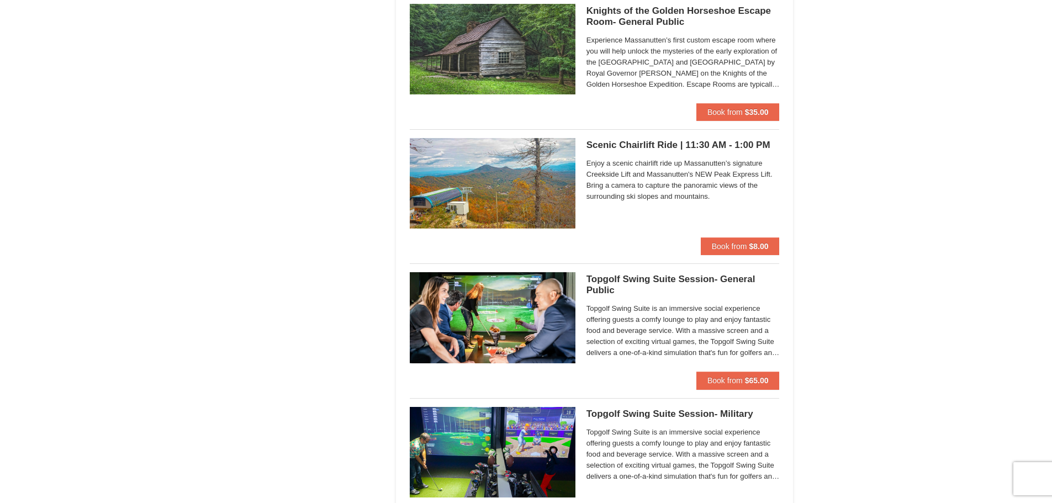
click at [477, 299] on img at bounding box center [493, 317] width 166 height 91
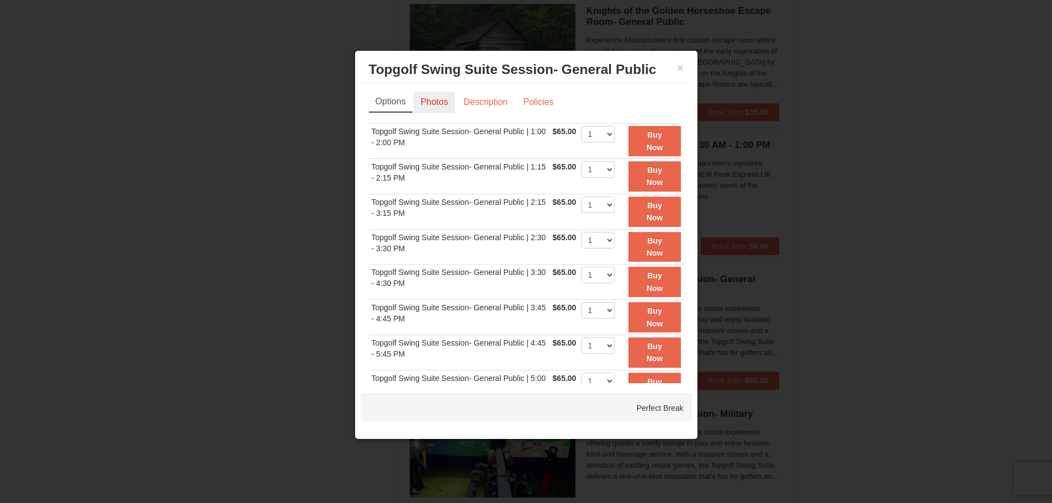
click at [438, 93] on link "Photos" at bounding box center [434, 102] width 42 height 21
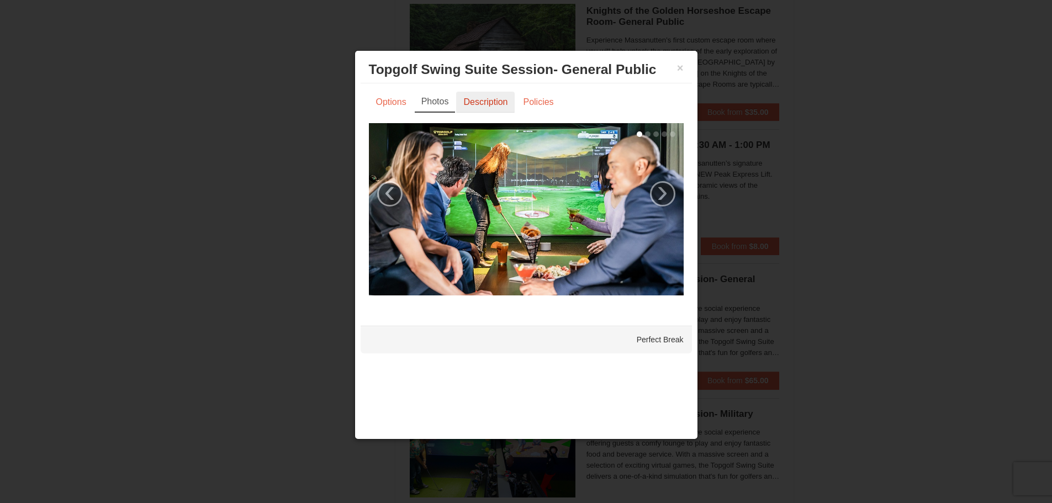
click at [466, 97] on link "Description" at bounding box center [485, 102] width 59 height 21
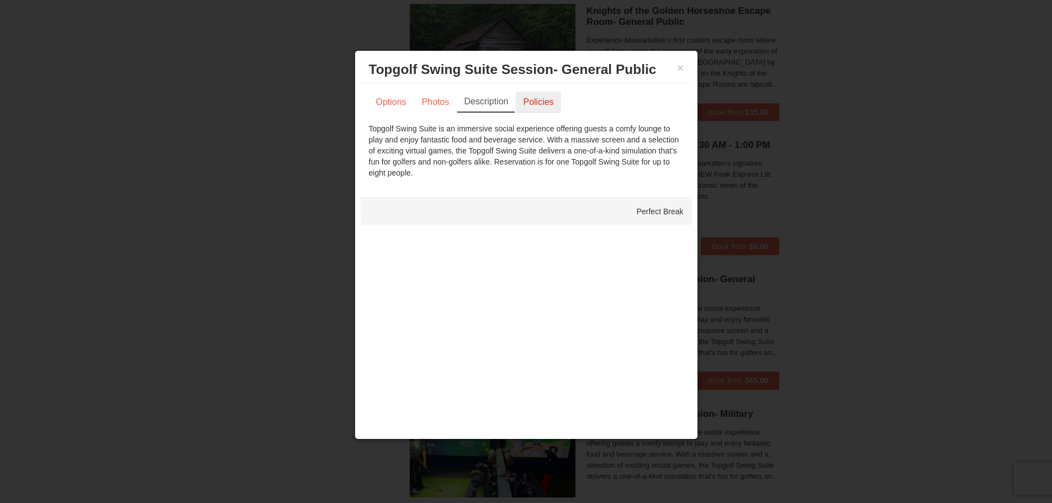
click at [533, 97] on link "Policies" at bounding box center [538, 102] width 45 height 21
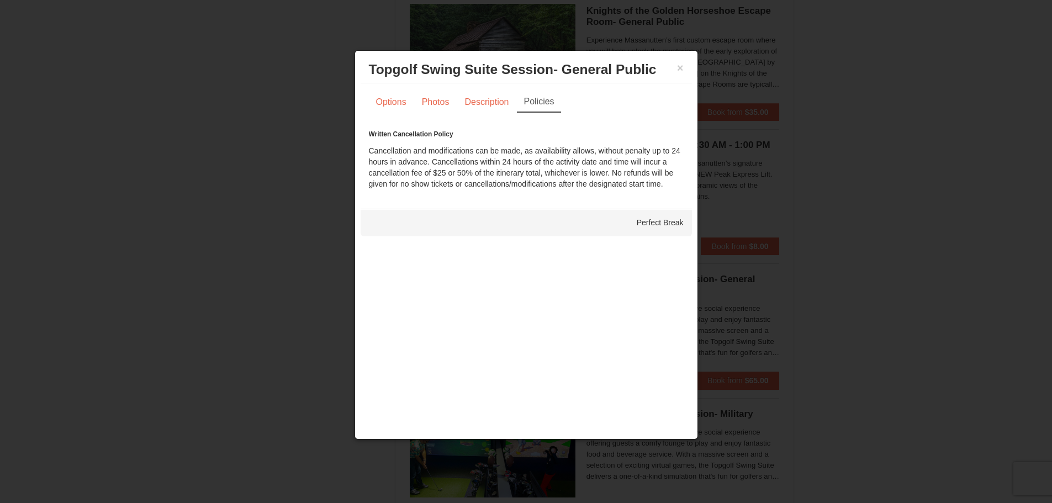
click at [956, 206] on div at bounding box center [526, 251] width 1052 height 503
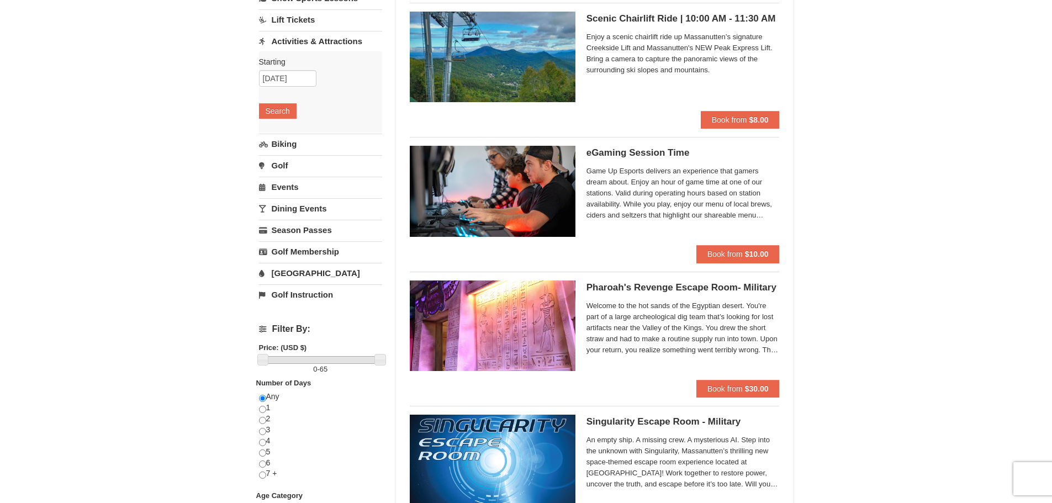
scroll to position [110, 0]
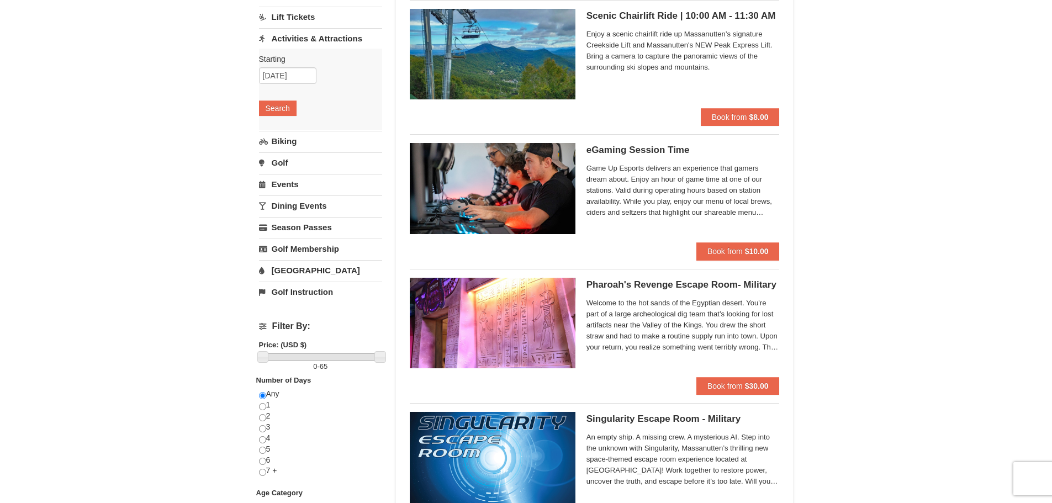
click at [285, 166] on link "Golf" at bounding box center [320, 162] width 123 height 20
click at [314, 271] on link "[GEOGRAPHIC_DATA]" at bounding box center [320, 270] width 123 height 20
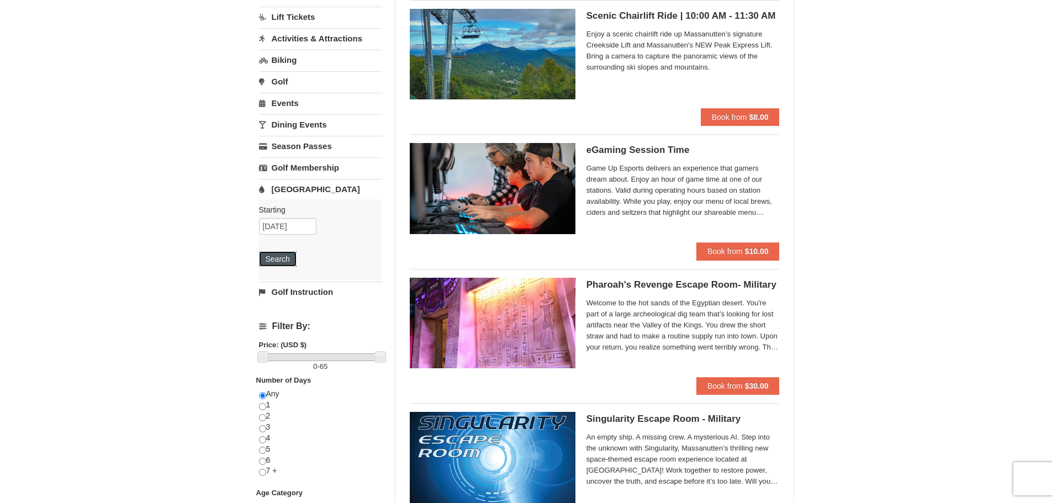
click at [285, 262] on button "Search" at bounding box center [278, 258] width 38 height 15
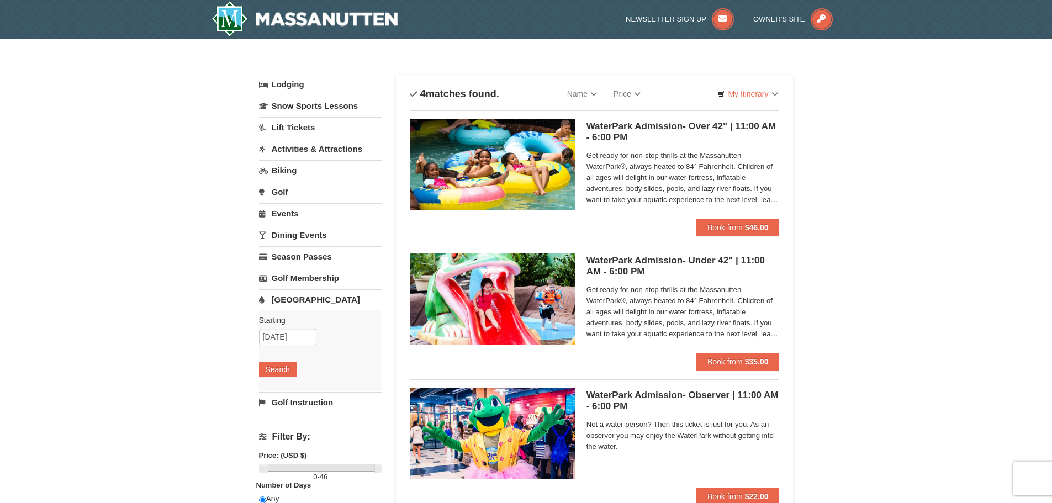
drag, startPoint x: 0, startPoint y: 0, endPoint x: 156, endPoint y: 279, distance: 319.3
click at [155, 280] on div "× Categories List Filter My Itinerary Questions? [PHONE_NUMBER] Lodging Arrival…" at bounding box center [526, 359] width 1052 height 640
click at [307, 155] on link "Activities & Attractions" at bounding box center [320, 149] width 123 height 20
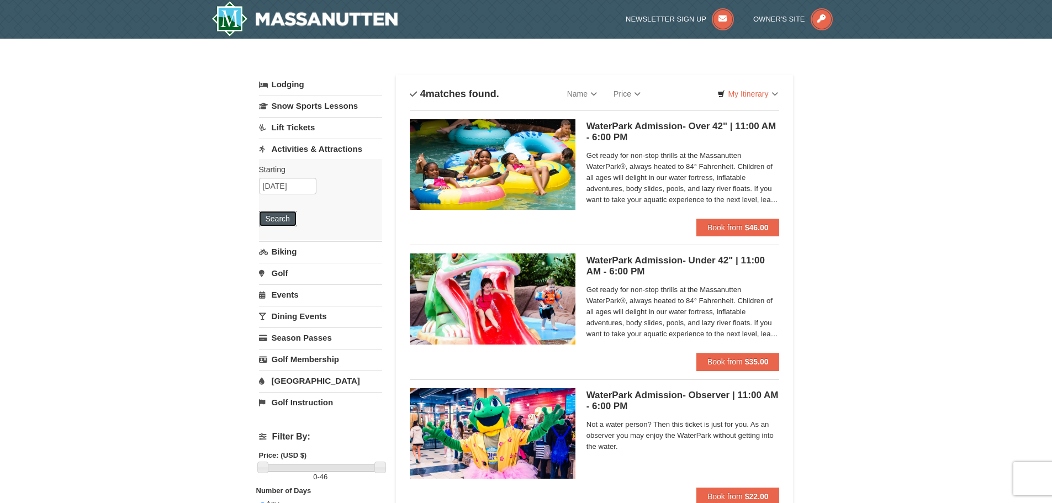
click at [277, 217] on button "Search" at bounding box center [278, 218] width 38 height 15
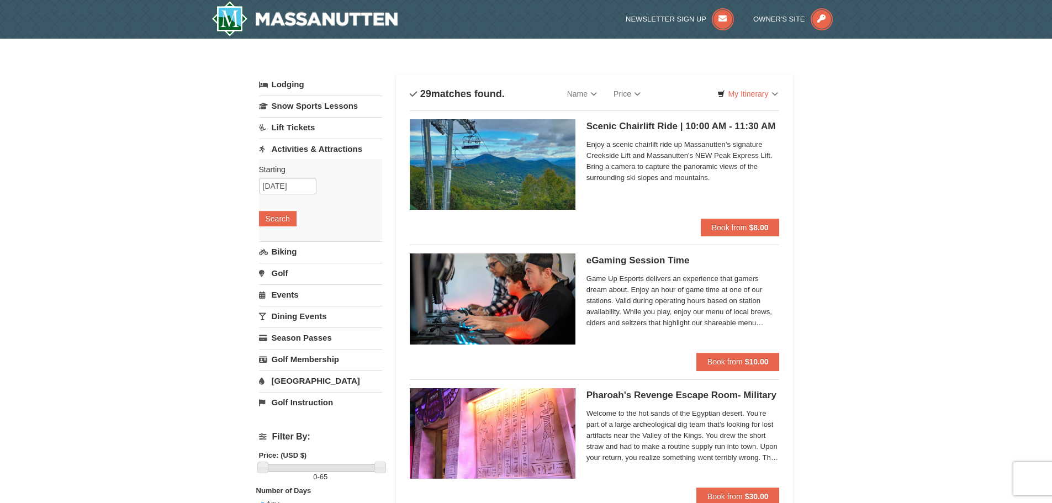
click at [321, 248] on link "Biking" at bounding box center [320, 251] width 123 height 20
click at [283, 240] on button "Search" at bounding box center [278, 239] width 38 height 15
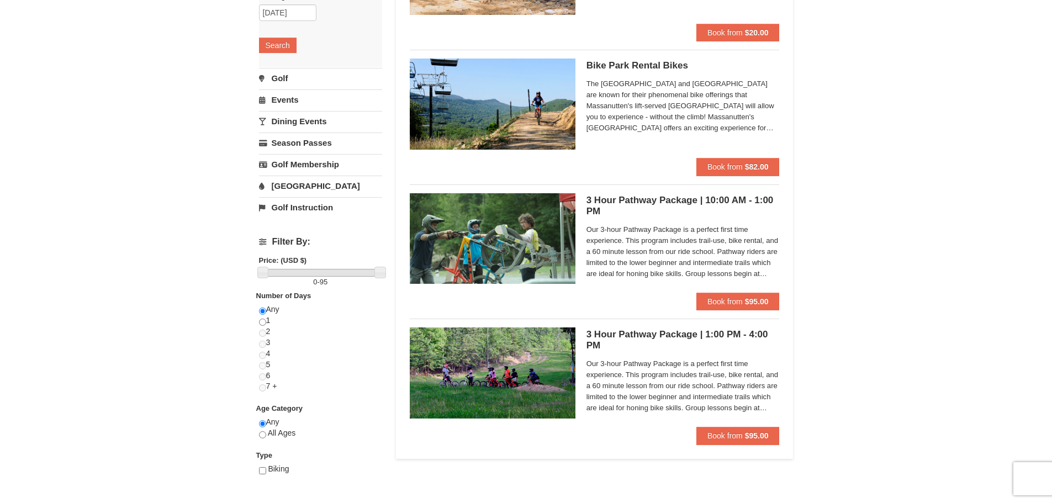
scroll to position [55, 0]
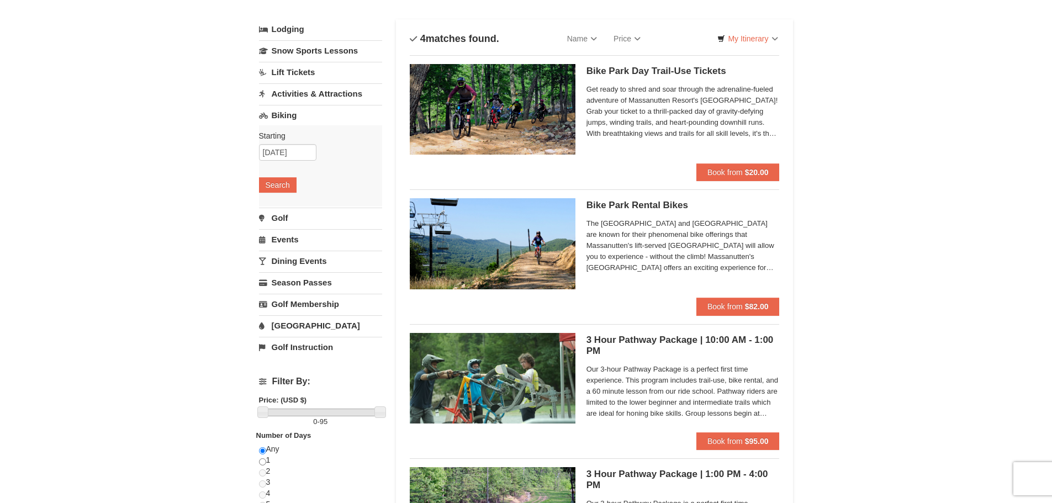
click at [273, 236] on link "Events" at bounding box center [320, 239] width 123 height 20
click at [273, 232] on button "Search" at bounding box center [278, 227] width 38 height 15
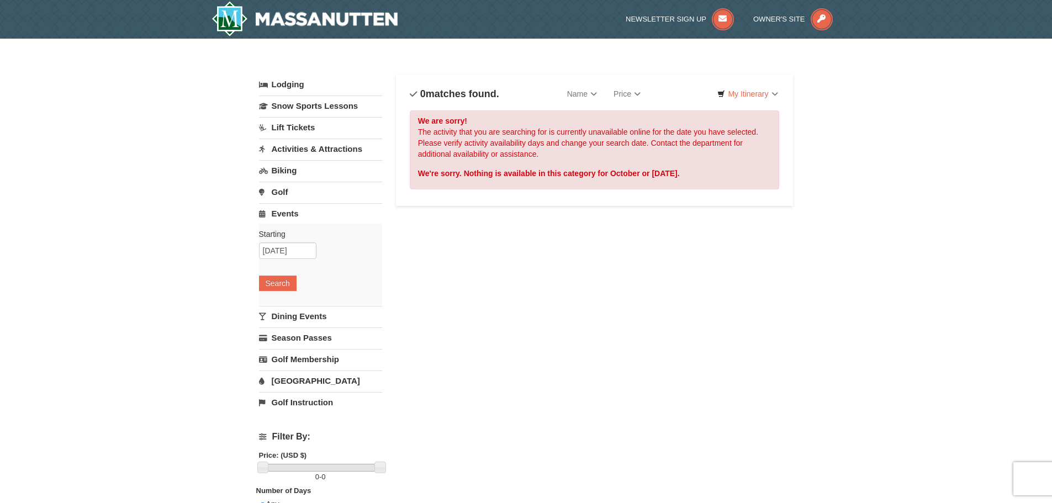
click at [301, 312] on link "Dining Events" at bounding box center [320, 316] width 123 height 20
click at [286, 308] on button "Search" at bounding box center [278, 304] width 38 height 15
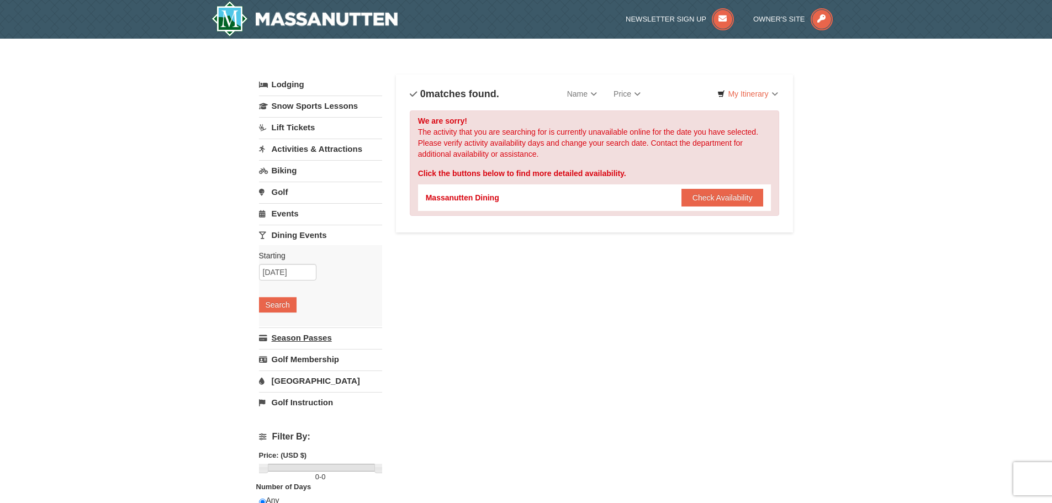
click at [292, 344] on link "Season Passes" at bounding box center [320, 337] width 123 height 20
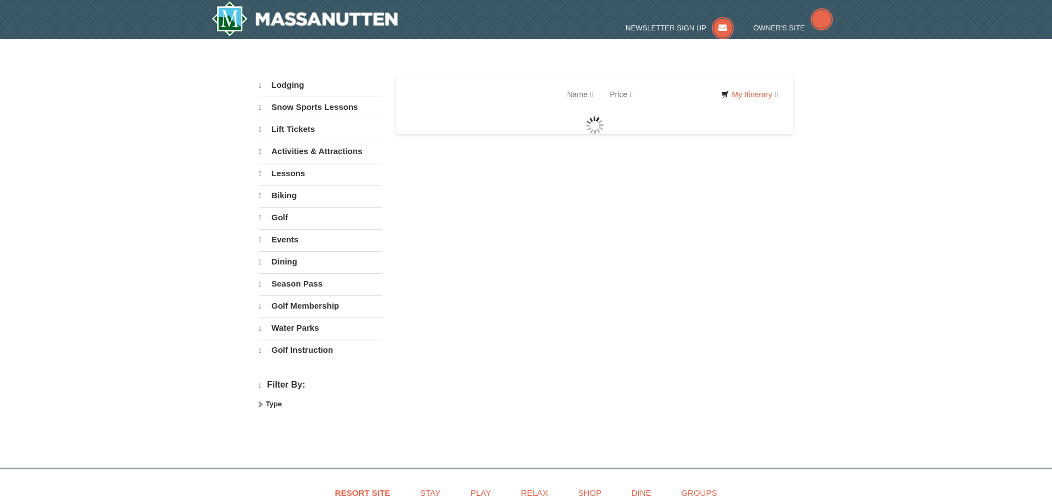
select select "9"
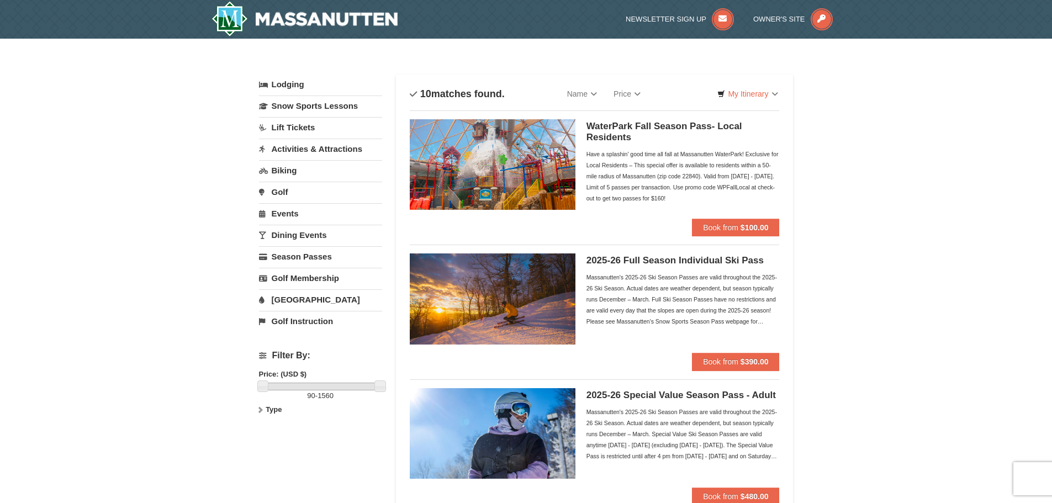
click at [275, 192] on link "Golf" at bounding box center [320, 192] width 123 height 20
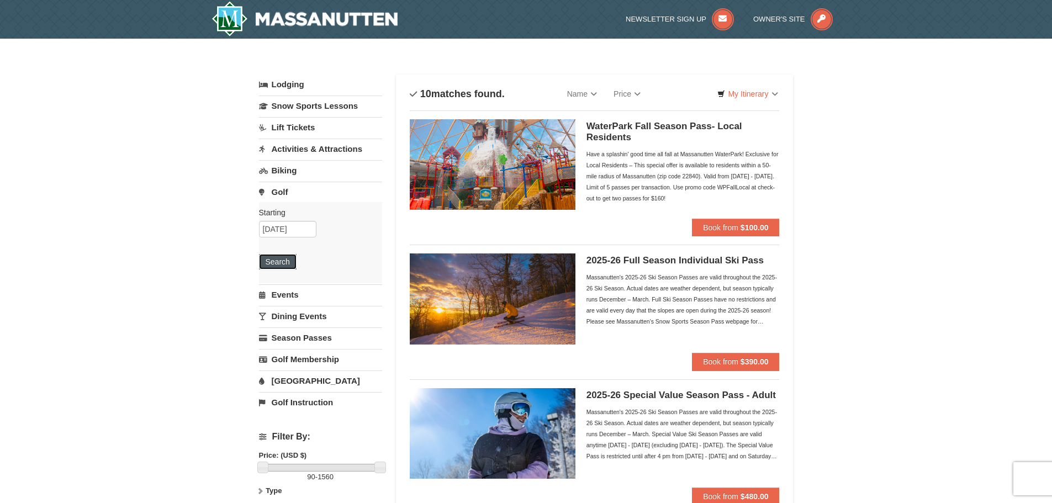
click at [296, 261] on button "Search" at bounding box center [278, 261] width 38 height 15
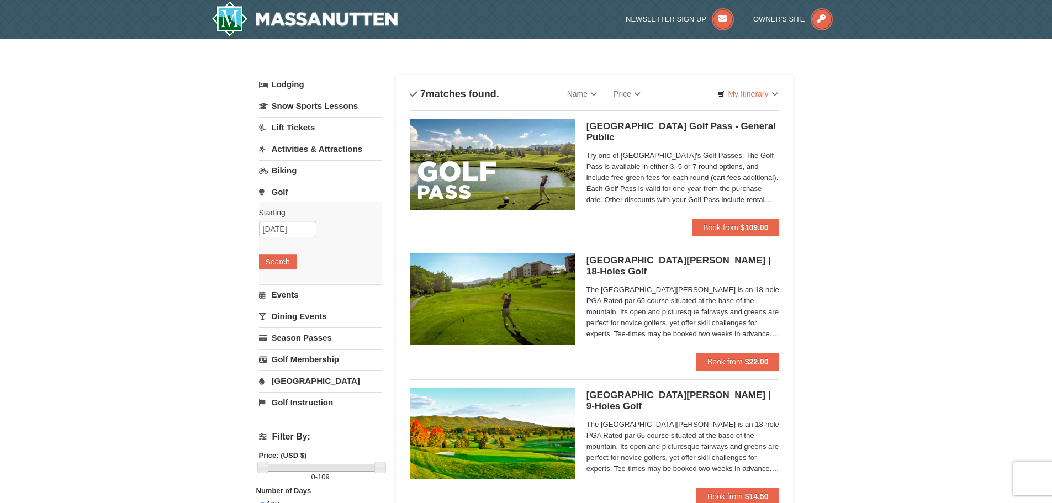
click at [619, 399] on h5 "[GEOGRAPHIC_DATA][PERSON_NAME] | 9-Holes [GEOGRAPHIC_DATA][PERSON_NAME]" at bounding box center [682, 401] width 193 height 22
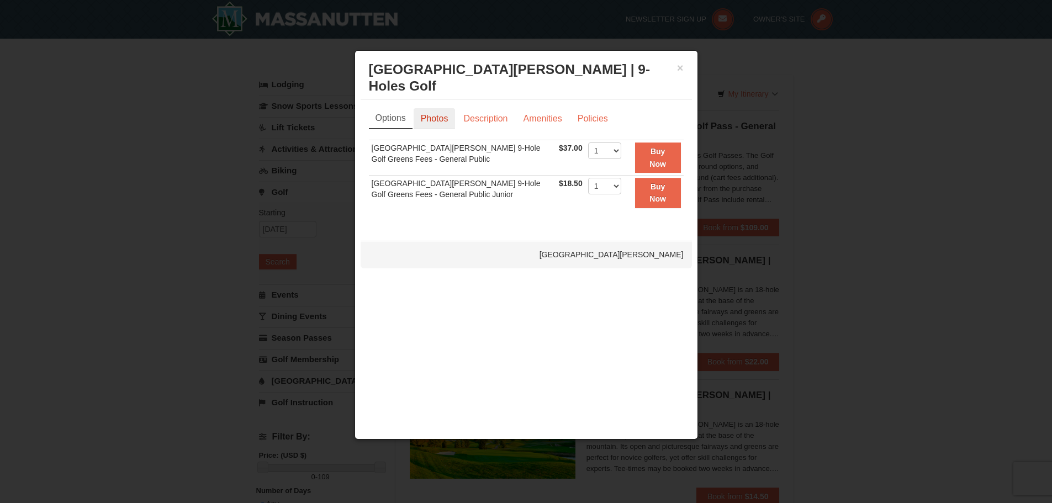
click at [436, 118] on link "Photos" at bounding box center [434, 118] width 42 height 21
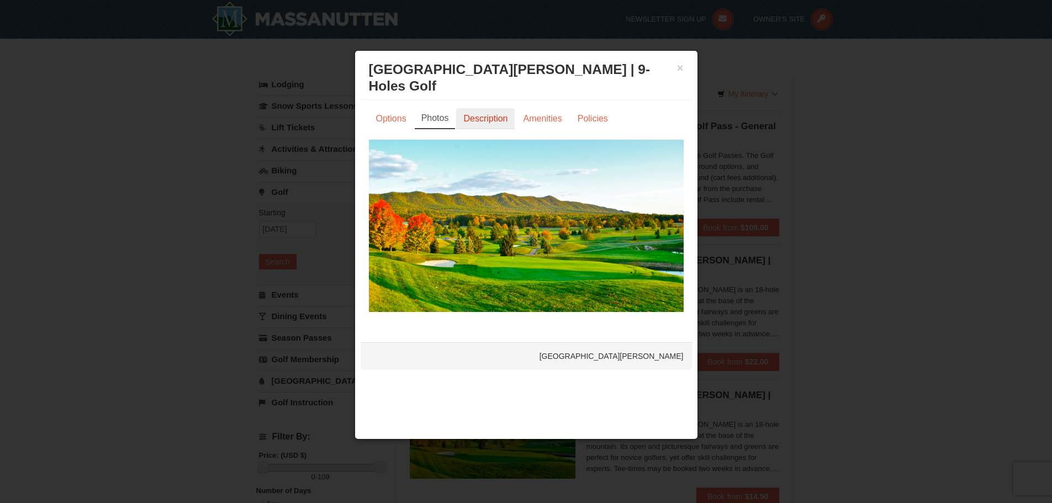
click at [468, 125] on link "Description" at bounding box center [485, 118] width 59 height 21
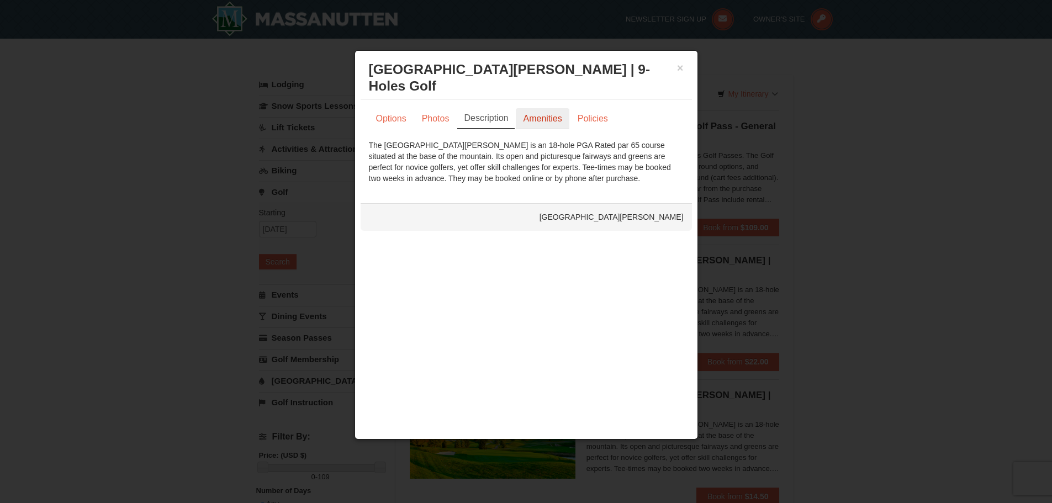
click at [517, 121] on link "Amenities" at bounding box center [542, 118] width 53 height 21
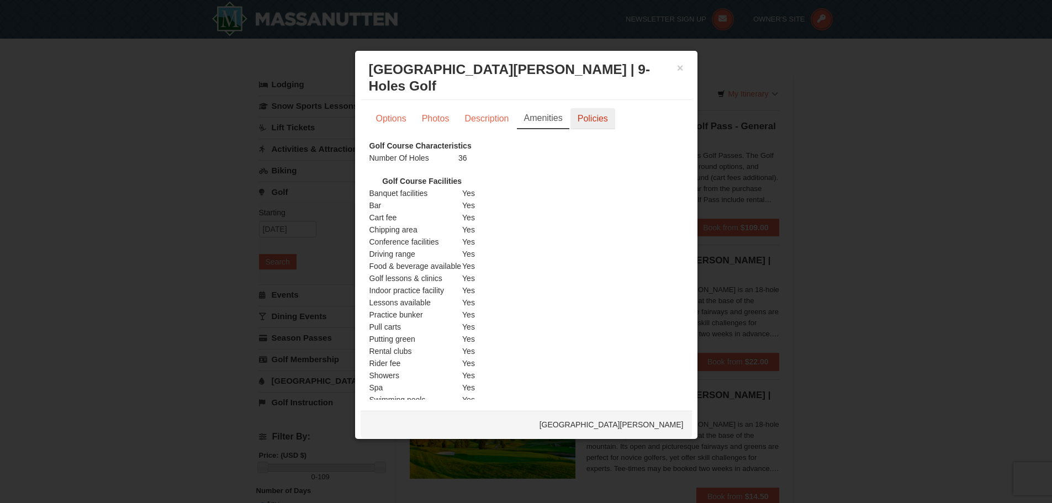
click at [575, 121] on link "Policies" at bounding box center [592, 118] width 45 height 21
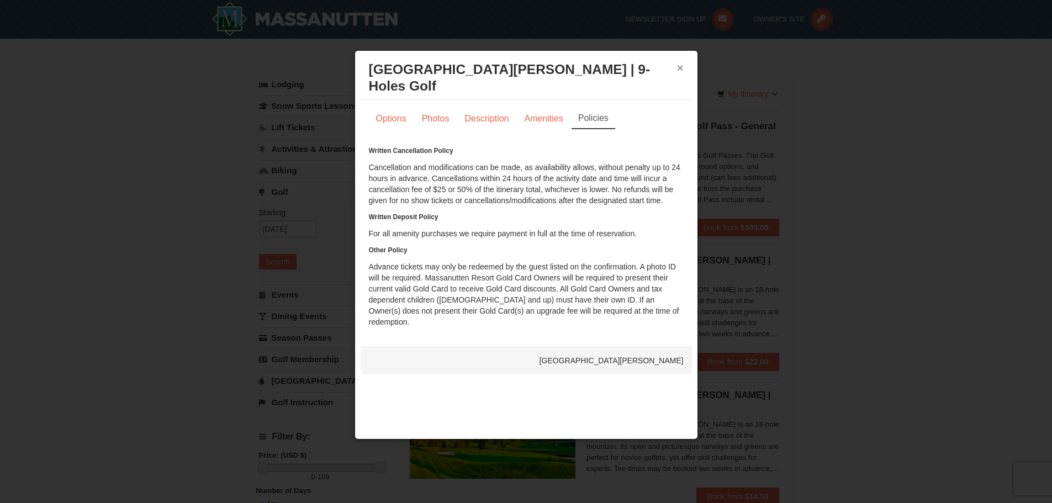
click at [677, 67] on button "×" at bounding box center [680, 67] width 7 height 11
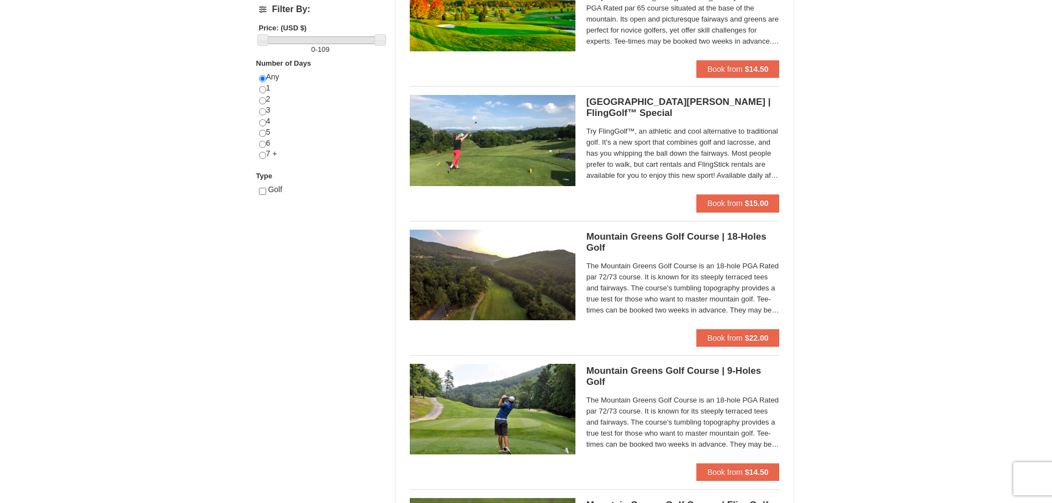
scroll to position [497, 0]
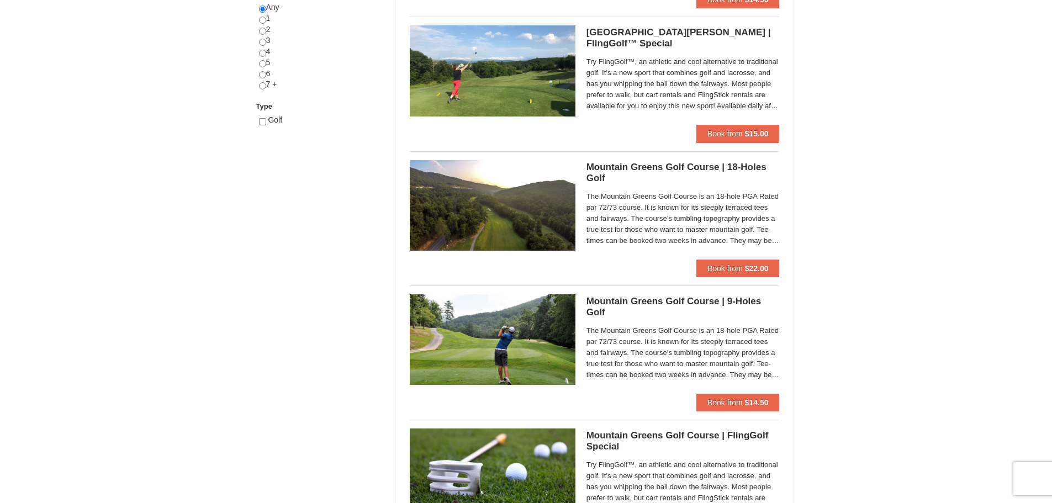
click at [509, 234] on img at bounding box center [493, 205] width 166 height 91
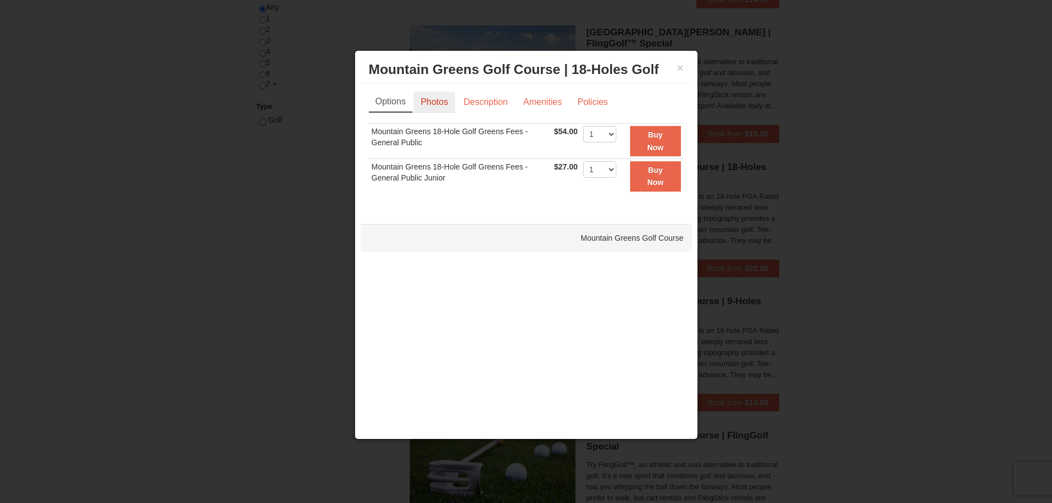
click at [436, 104] on link "Photos" at bounding box center [434, 102] width 42 height 21
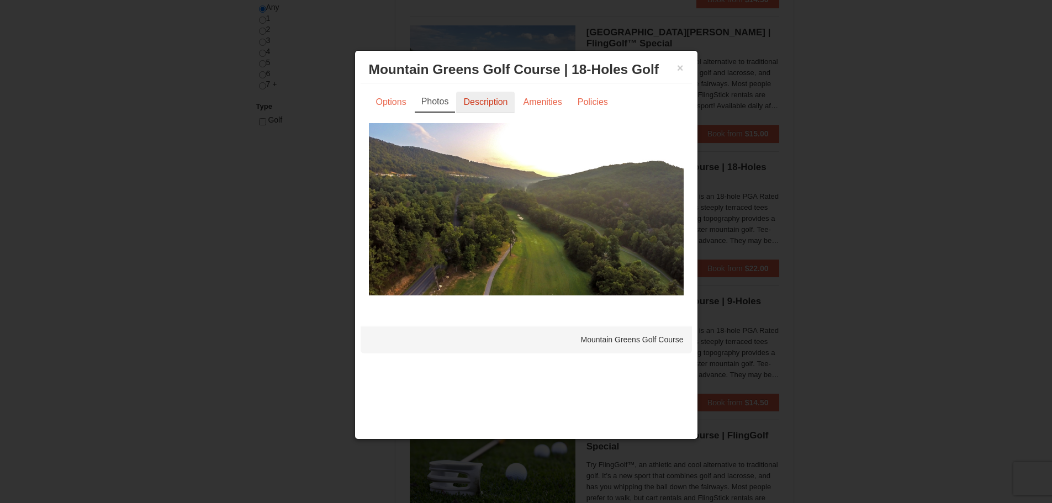
click at [501, 99] on link "Description" at bounding box center [485, 102] width 59 height 21
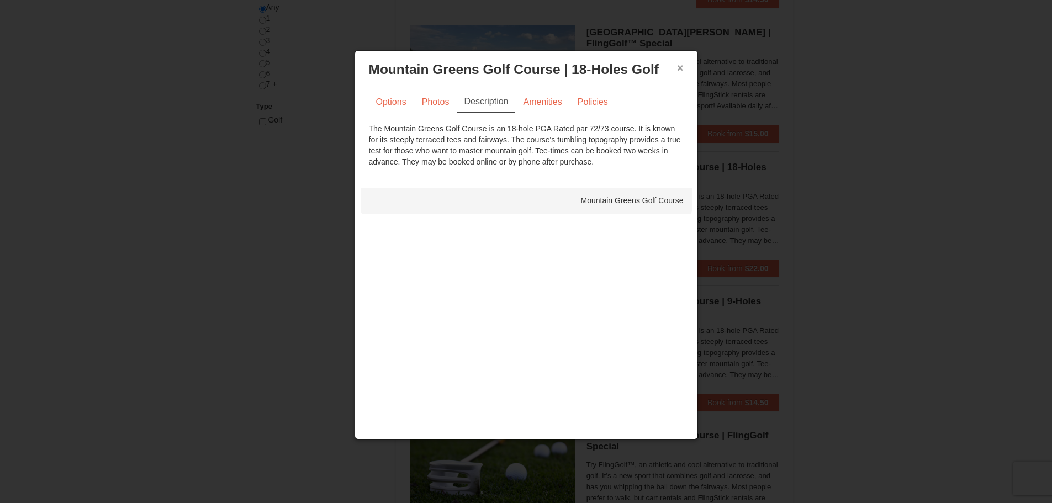
click at [677, 63] on button "×" at bounding box center [680, 67] width 7 height 11
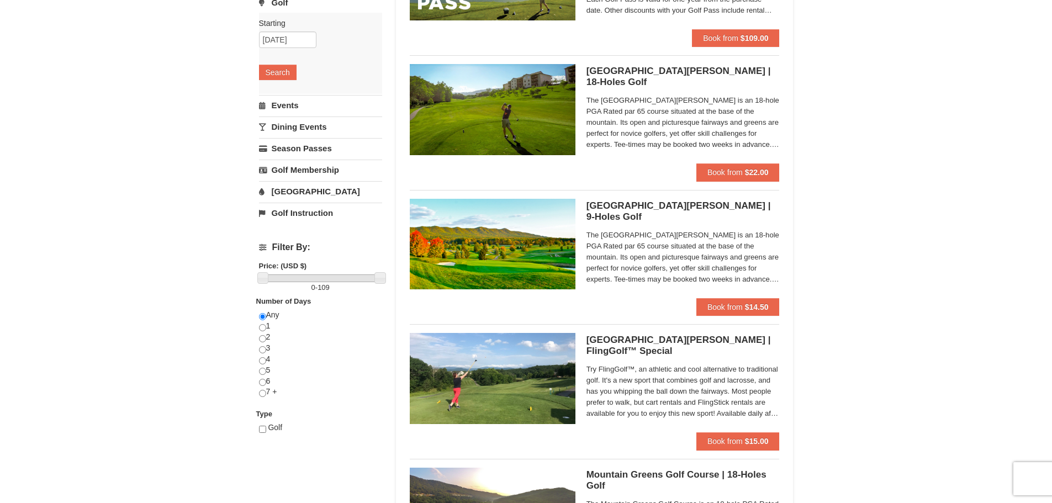
scroll to position [0, 0]
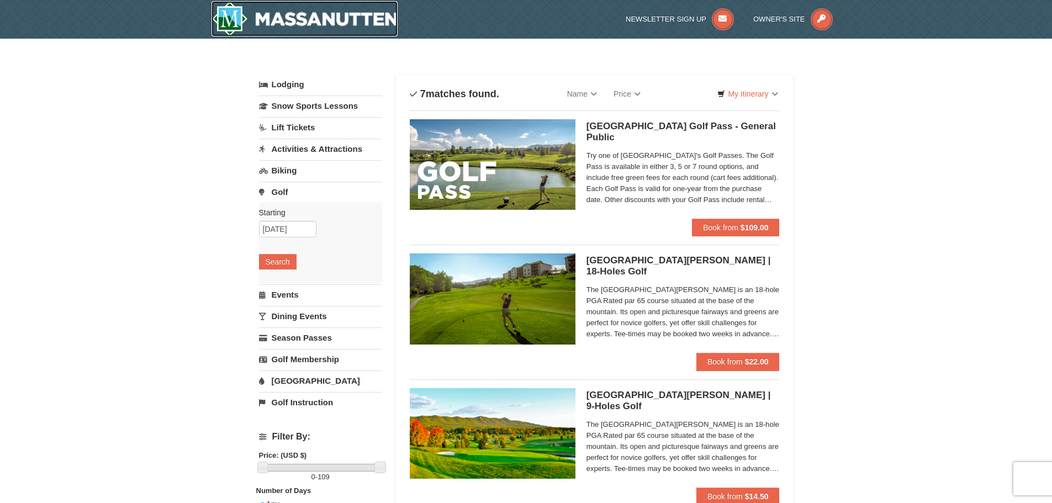
click at [308, 29] on img at bounding box center [304, 18] width 187 height 35
